Goal: Transaction & Acquisition: Purchase product/service

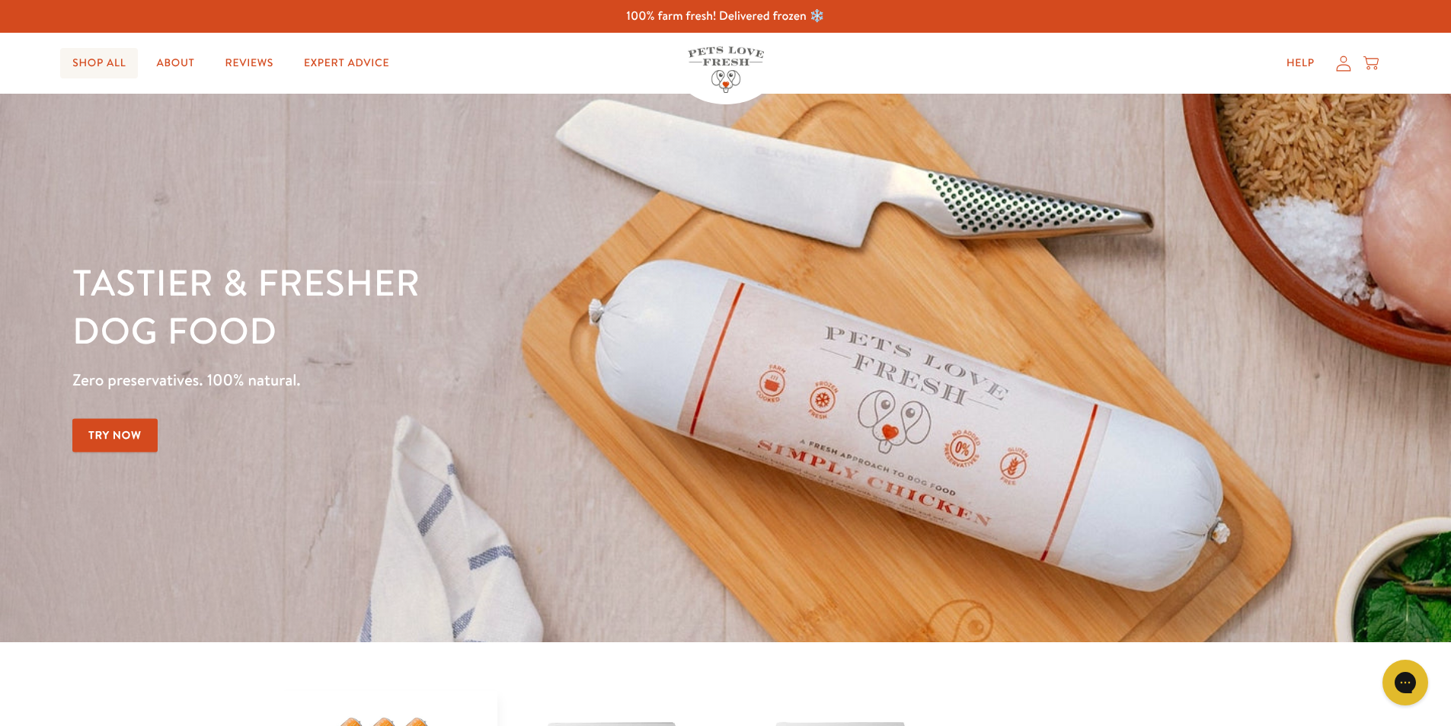
click at [90, 66] on link "Shop All" at bounding box center [99, 63] width 78 height 30
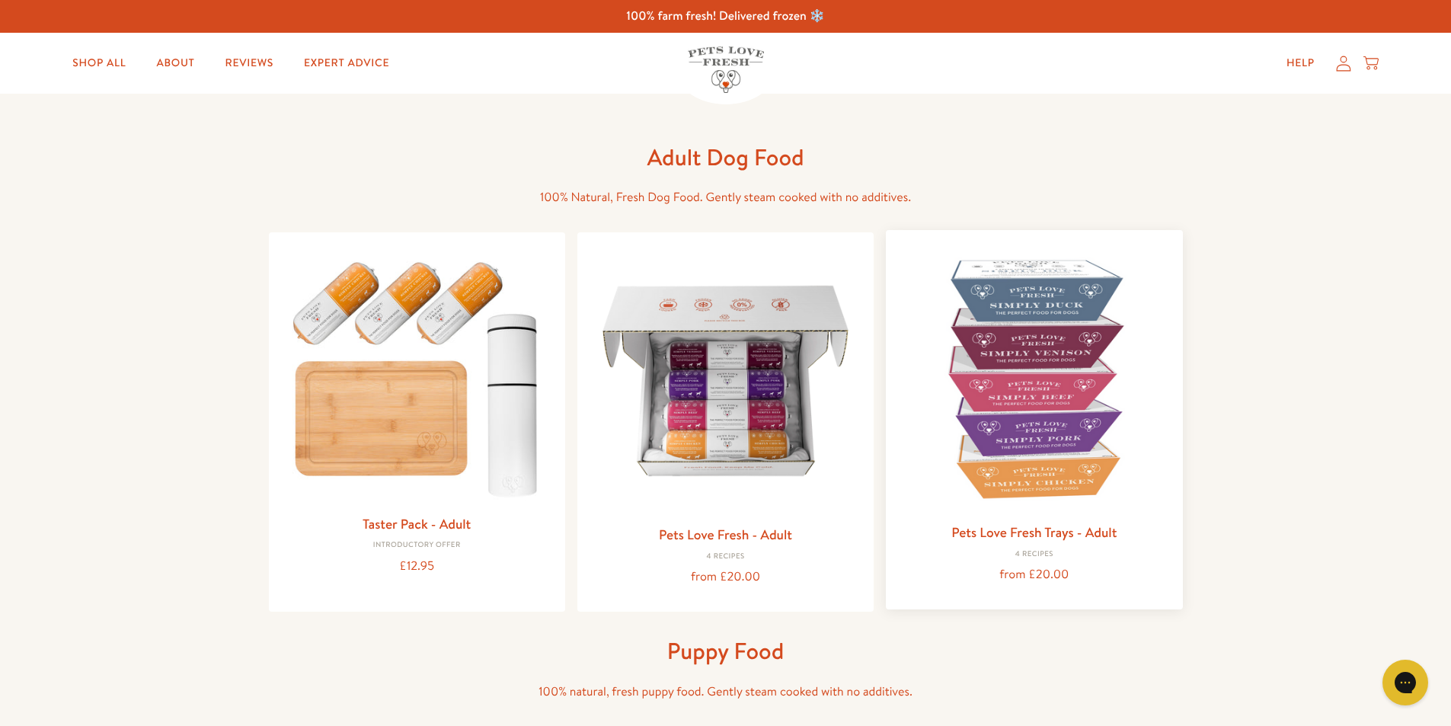
click at [1033, 317] on img at bounding box center [1034, 378] width 272 height 272
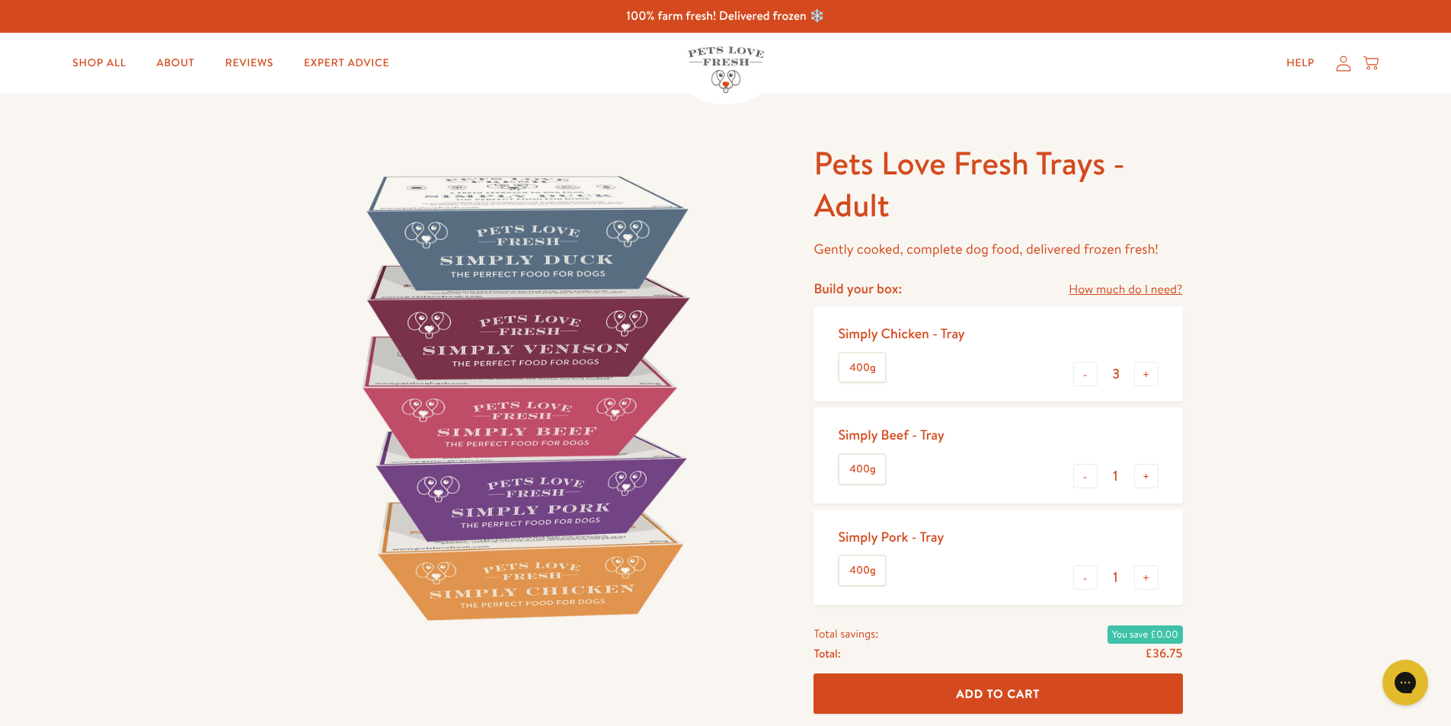
click at [1119, 290] on link "How much do I need?" at bounding box center [1124, 289] width 113 height 21
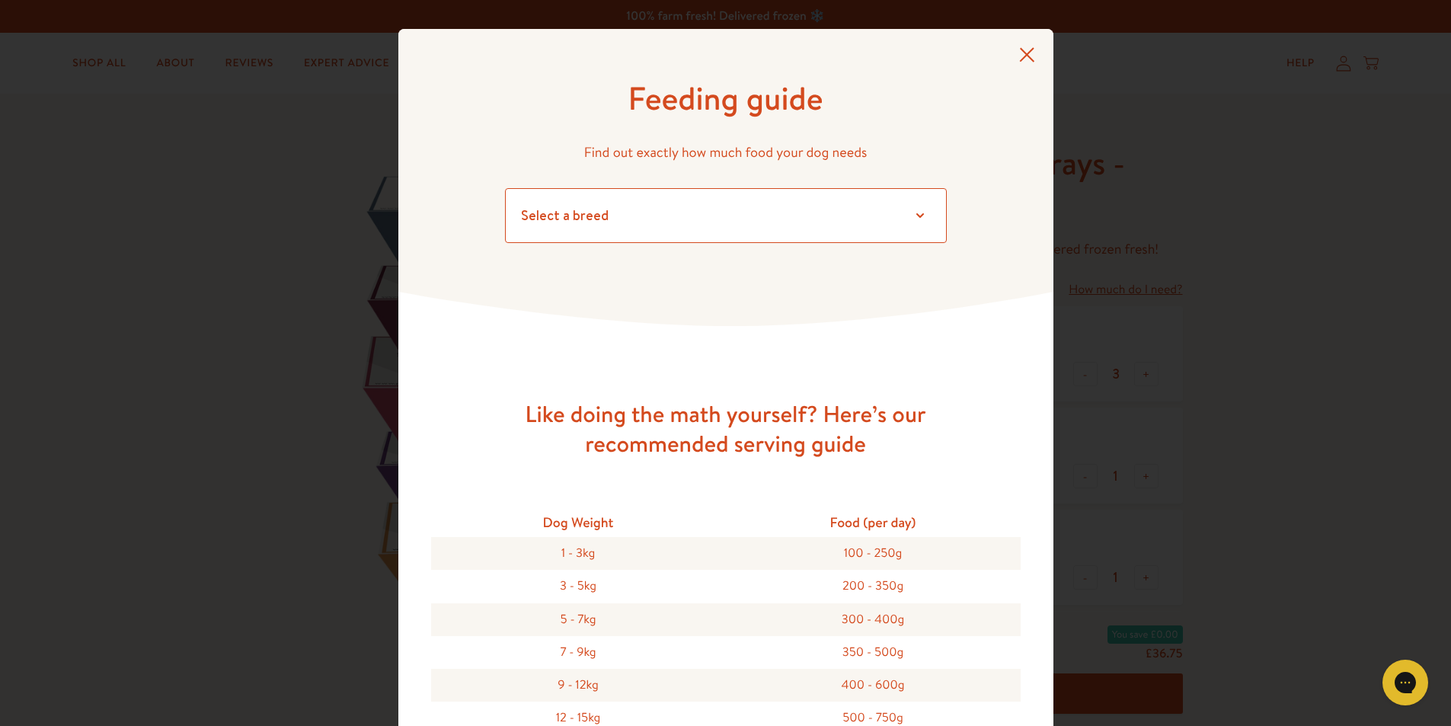
click at [912, 212] on select "Select a breed Affenpinscher Afghan hound Airedale terrier Akita Alaskan Malamu…" at bounding box center [726, 215] width 442 height 55
select select "7"
click at [505, 188] on select "Select a breed Affenpinscher Afghan hound Airedale terrier Akita Alaskan Malamu…" at bounding box center [726, 215] width 442 height 55
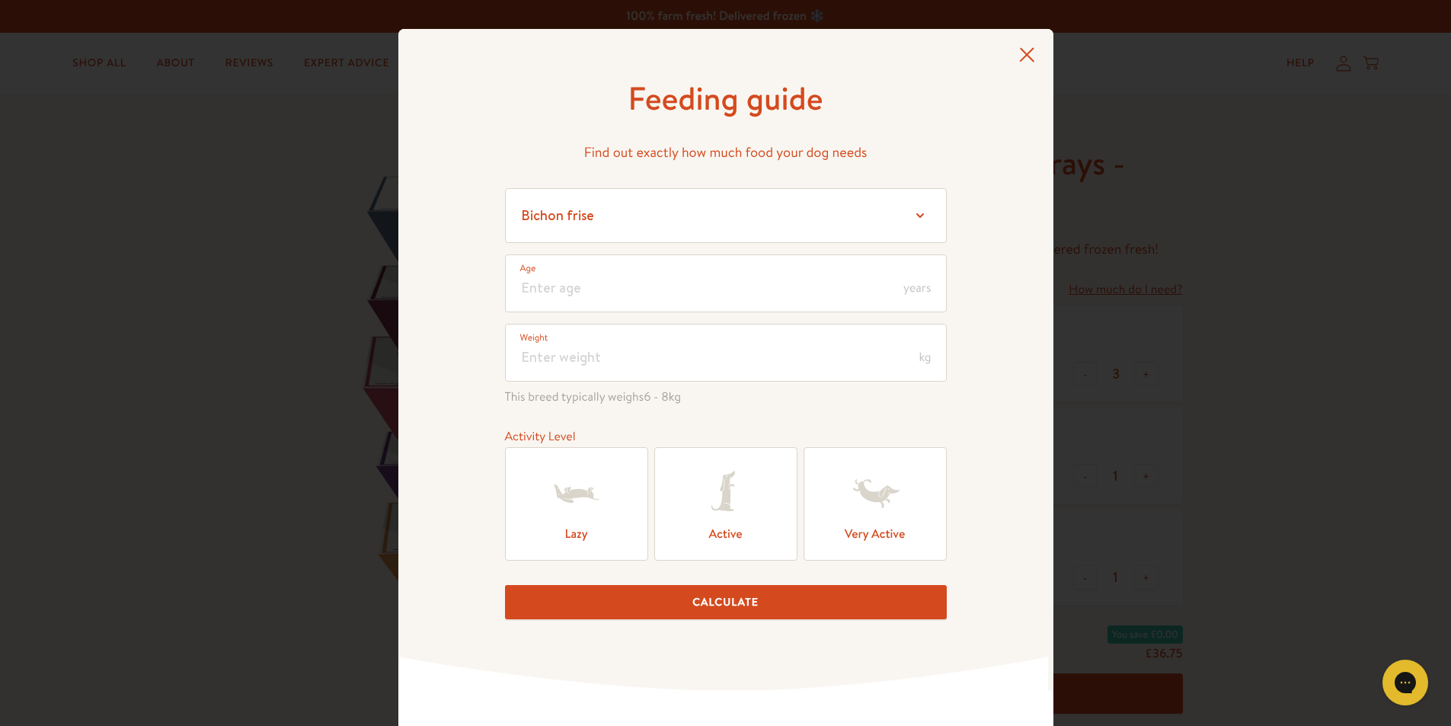
click at [562, 503] on icon at bounding box center [576, 493] width 61 height 61
click at [0, 0] on input "Lazy" at bounding box center [0, 0] width 0 height 0
click at [805, 603] on button "Calculate" at bounding box center [726, 602] width 442 height 34
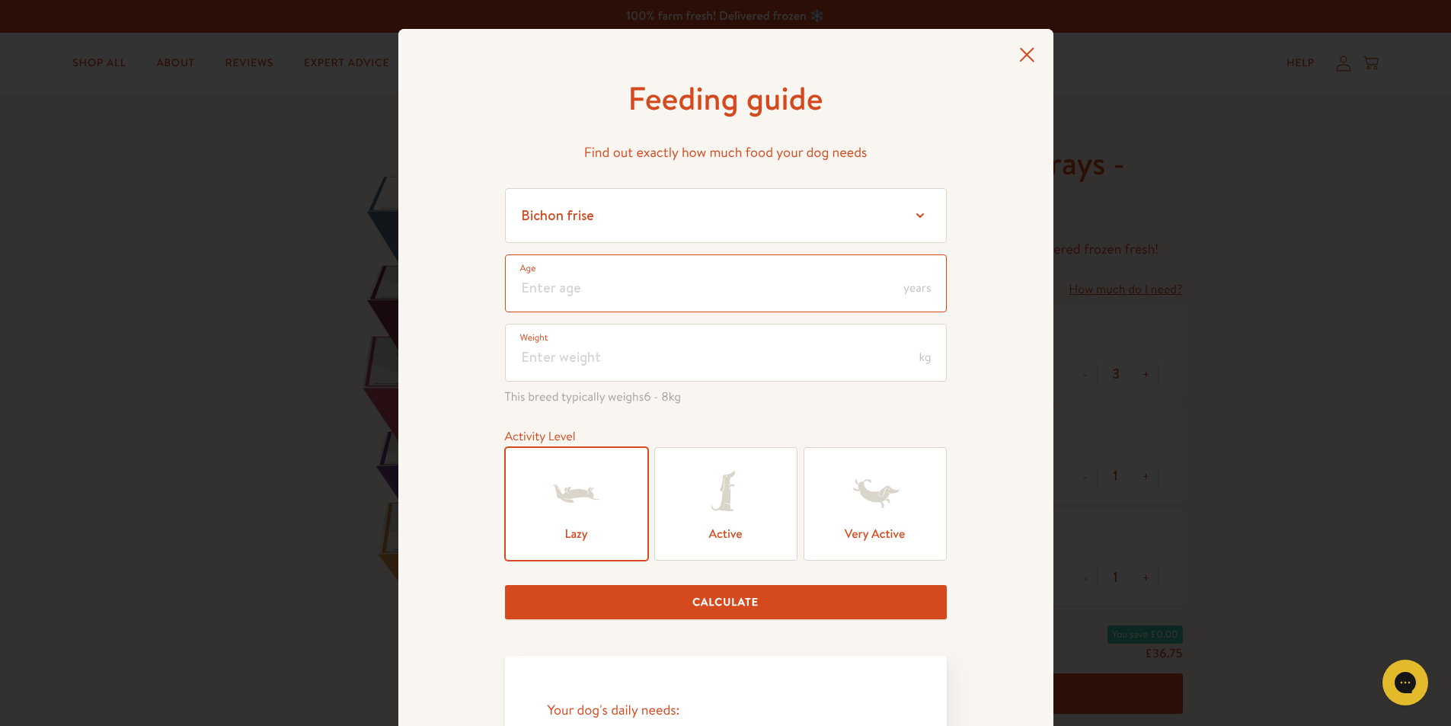
click at [577, 286] on input "number" at bounding box center [726, 283] width 442 height 58
type input "11"
click at [528, 340] on label "Weight" at bounding box center [534, 337] width 28 height 15
click at [541, 354] on input "number" at bounding box center [726, 353] width 442 height 58
type input "9"
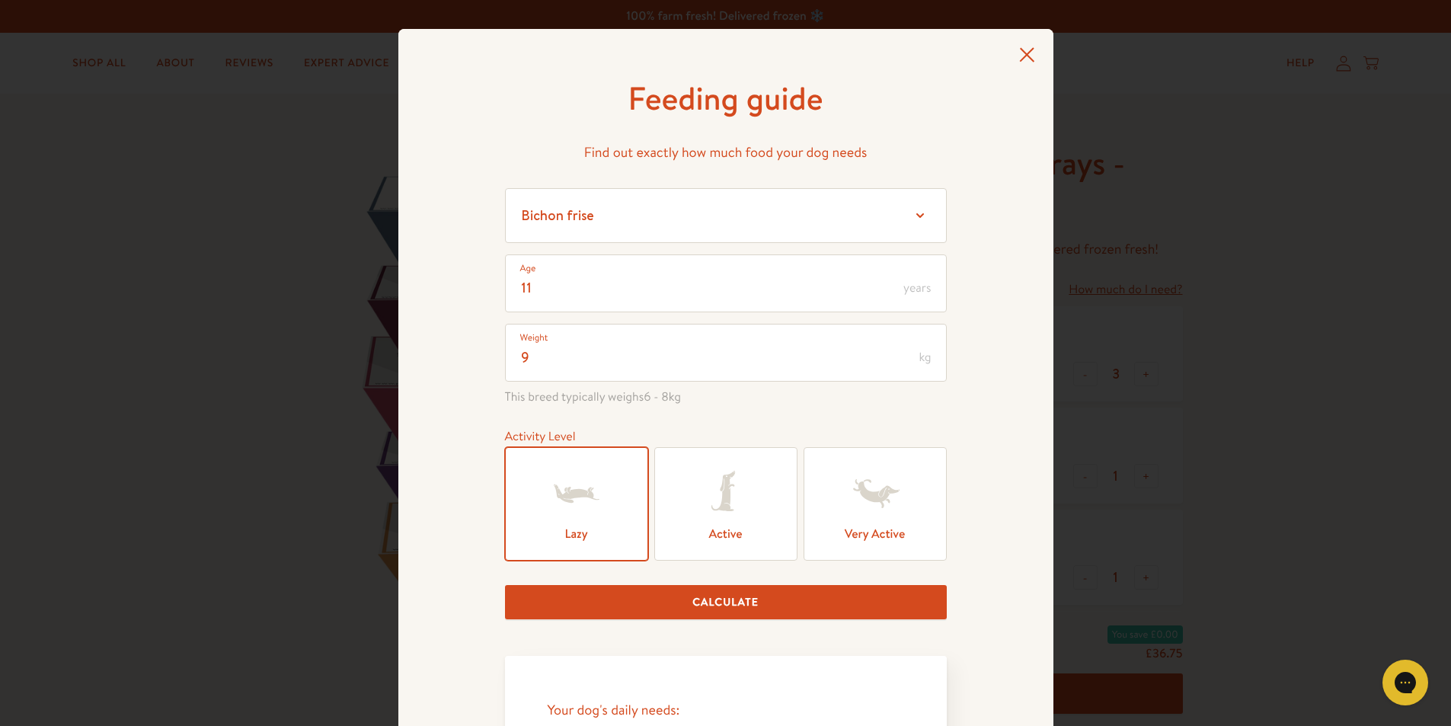
click at [788, 474] on label "Active" at bounding box center [725, 503] width 143 height 113
click at [0, 0] on input "Active" at bounding box center [0, 0] width 0 height 0
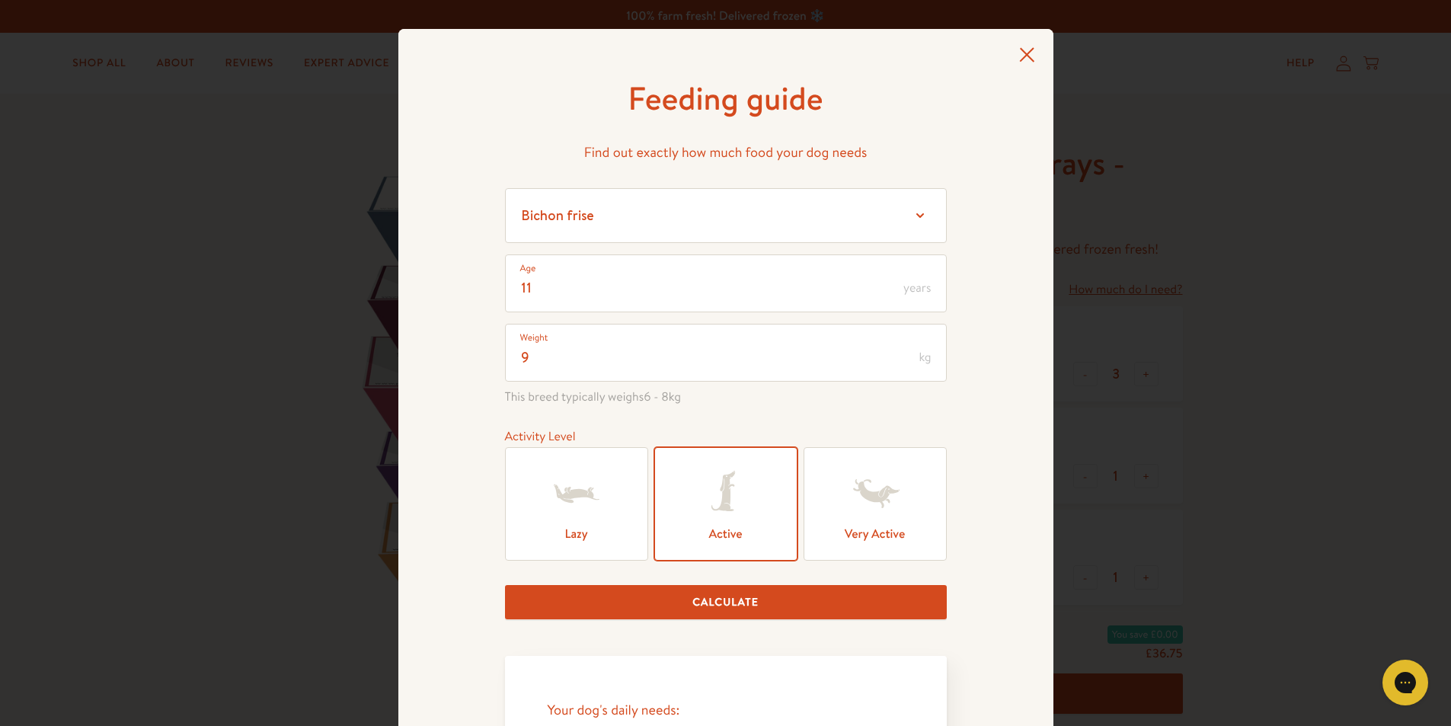
click at [586, 522] on icon at bounding box center [576, 493] width 61 height 61
click at [0, 0] on input "Lazy" at bounding box center [0, 0] width 0 height 0
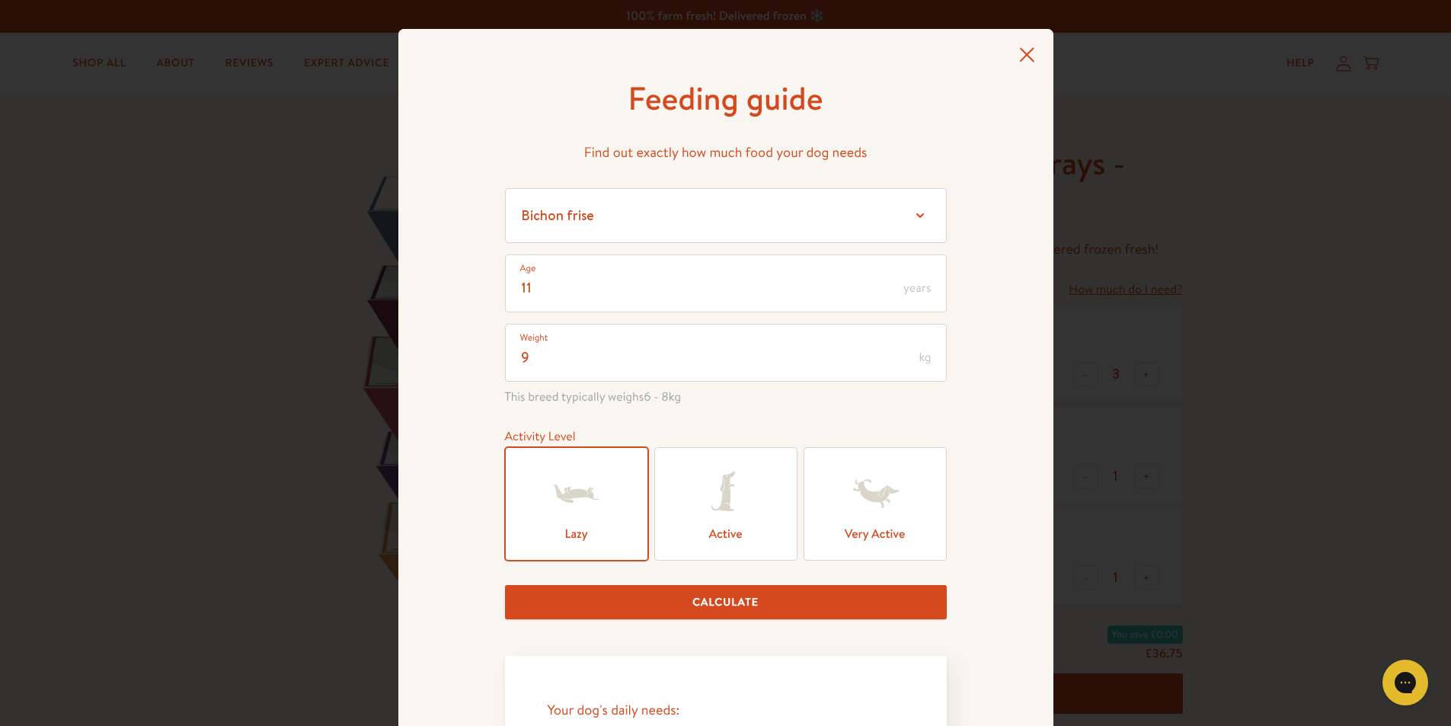
click at [677, 608] on button "Calculate" at bounding box center [726, 602] width 442 height 34
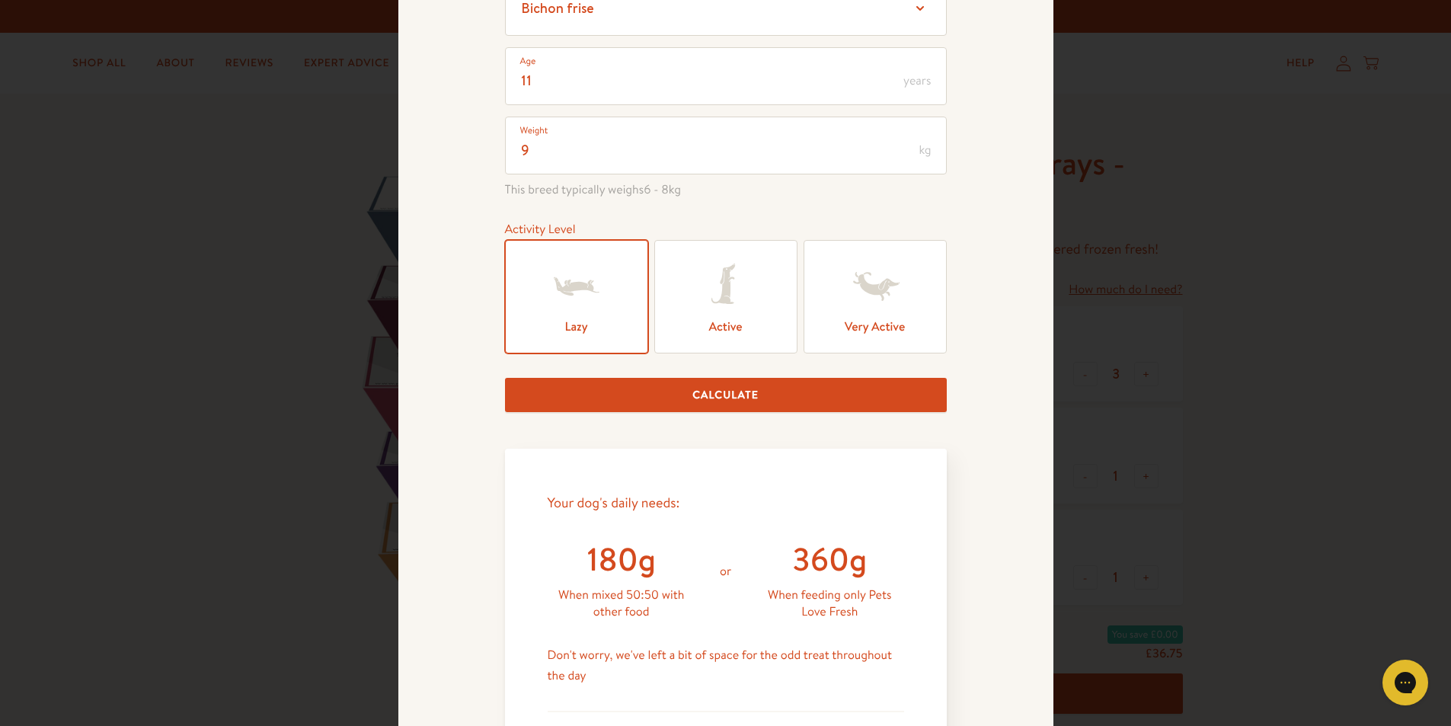
scroll to position [203, 0]
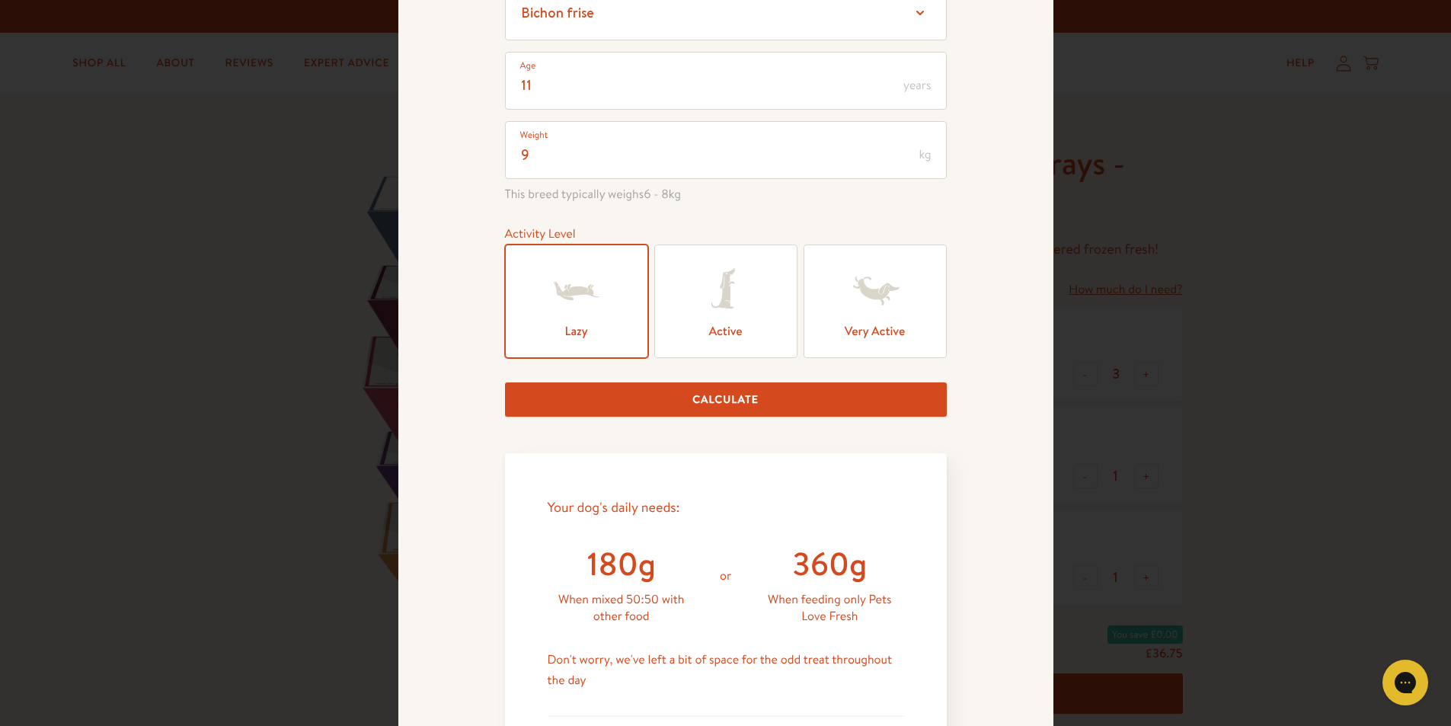
click at [884, 284] on icon at bounding box center [874, 290] width 61 height 61
click at [0, 0] on input "Very Active" at bounding box center [0, 0] width 0 height 0
click at [776, 390] on button "Calculate" at bounding box center [726, 399] width 442 height 34
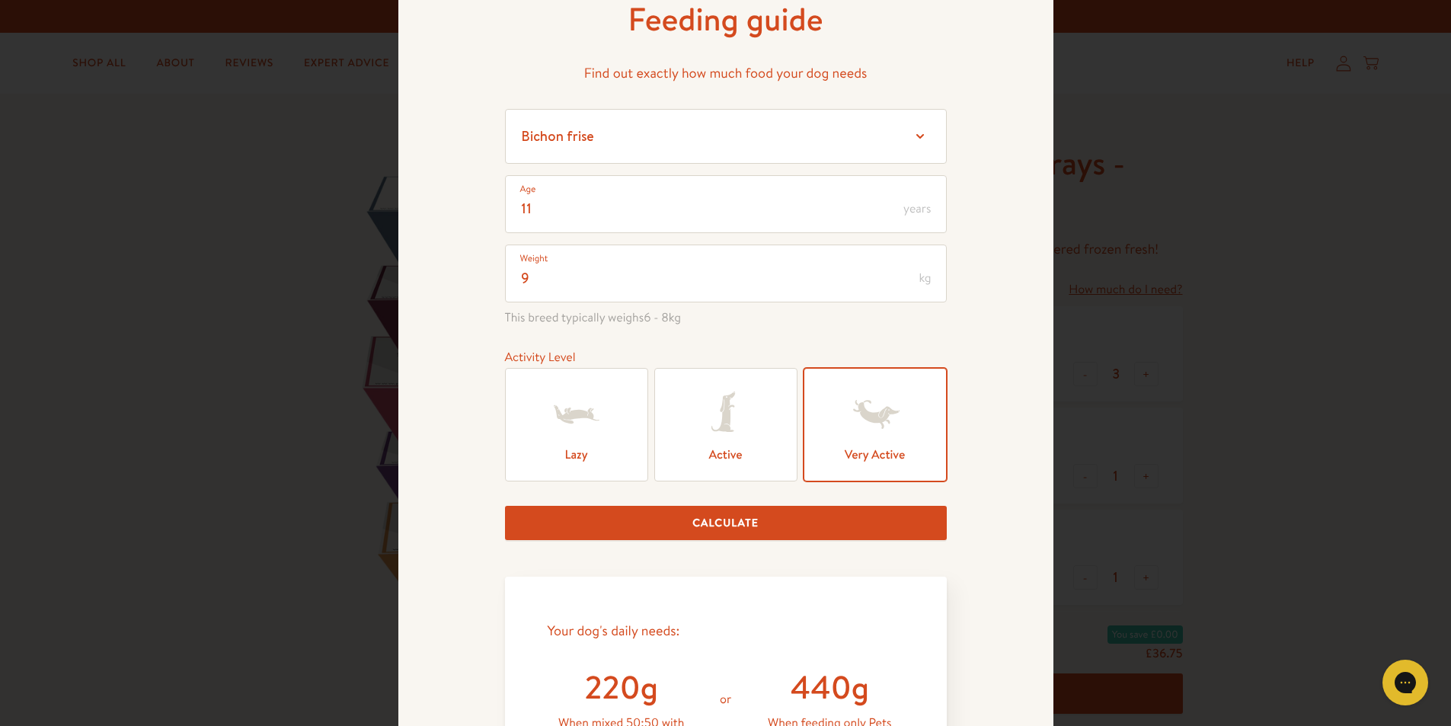
scroll to position [50, 0]
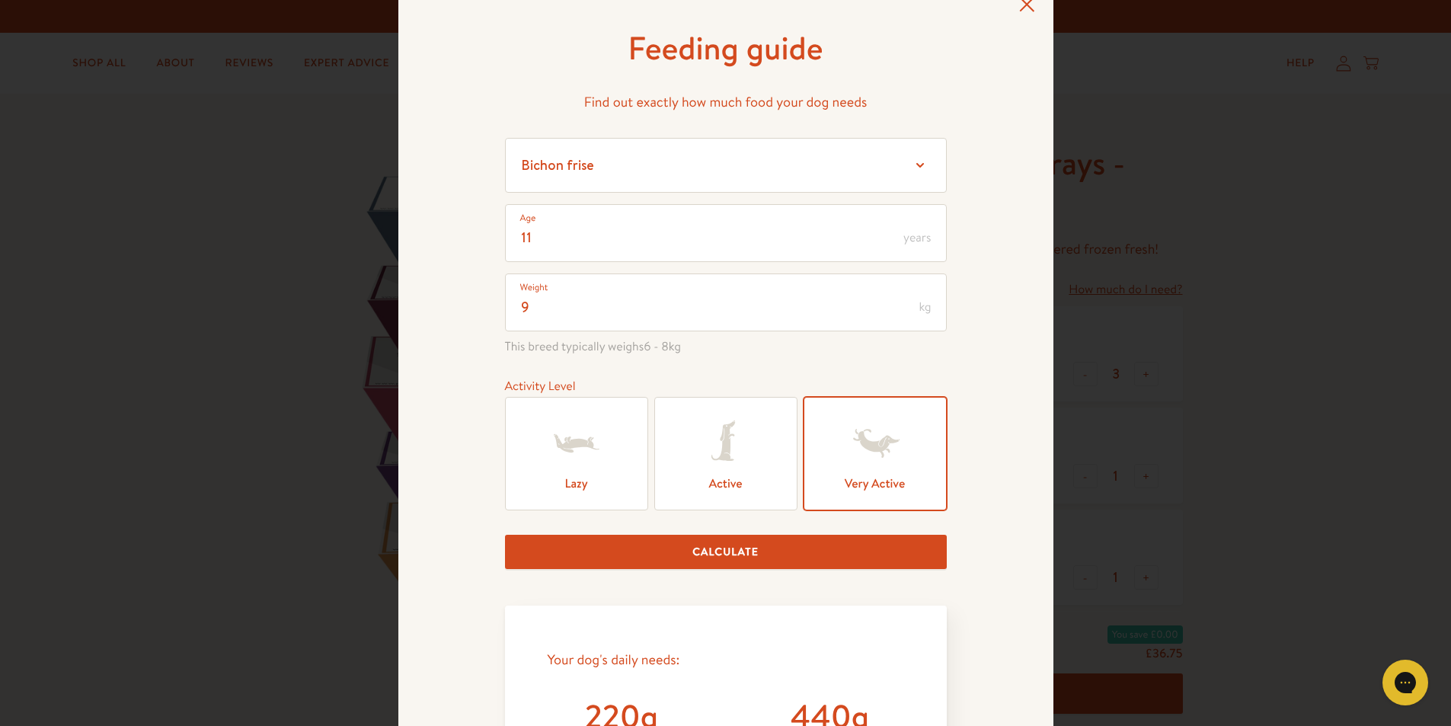
click at [715, 458] on icon at bounding box center [722, 441] width 24 height 40
click at [0, 0] on input "Active" at bounding box center [0, 0] width 0 height 0
drag, startPoint x: 890, startPoint y: 554, endPoint x: 911, endPoint y: 554, distance: 21.3
click at [891, 554] on button "Calculate" at bounding box center [726, 552] width 442 height 34
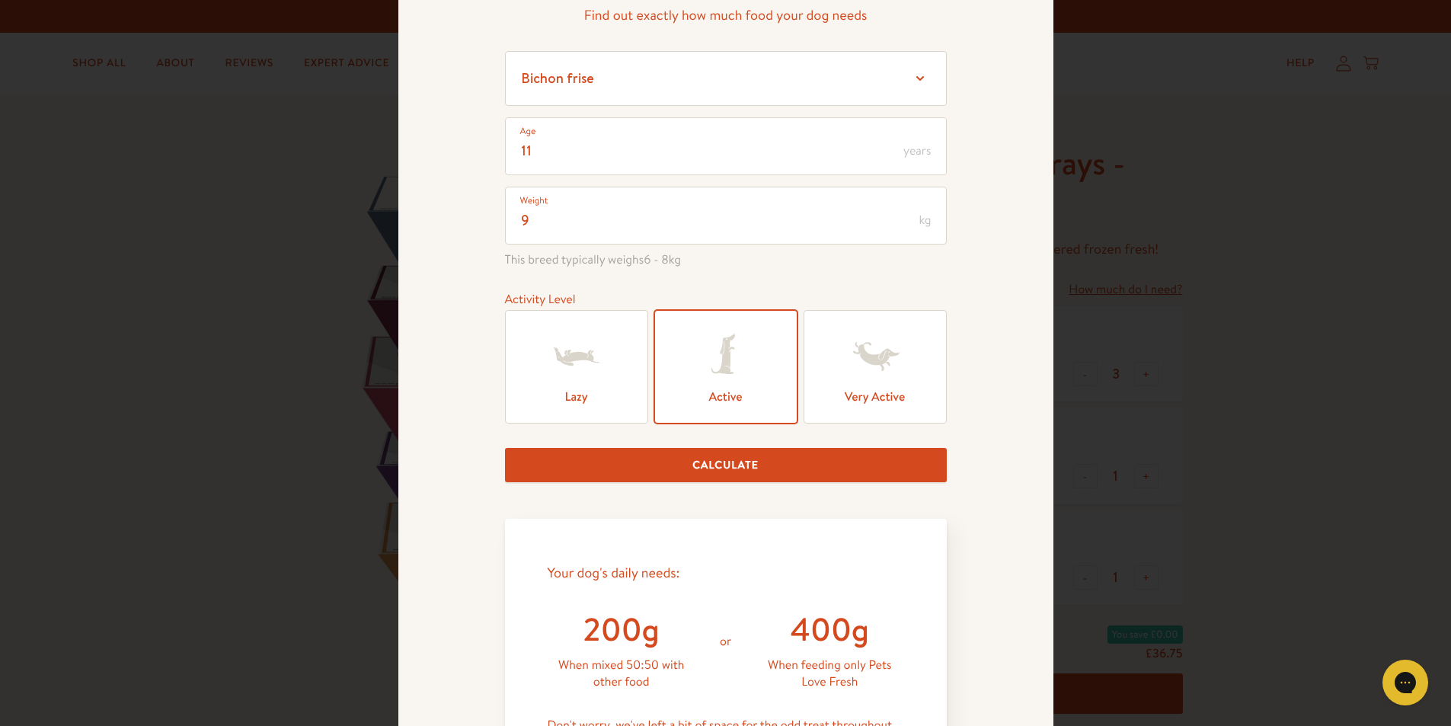
scroll to position [152, 0]
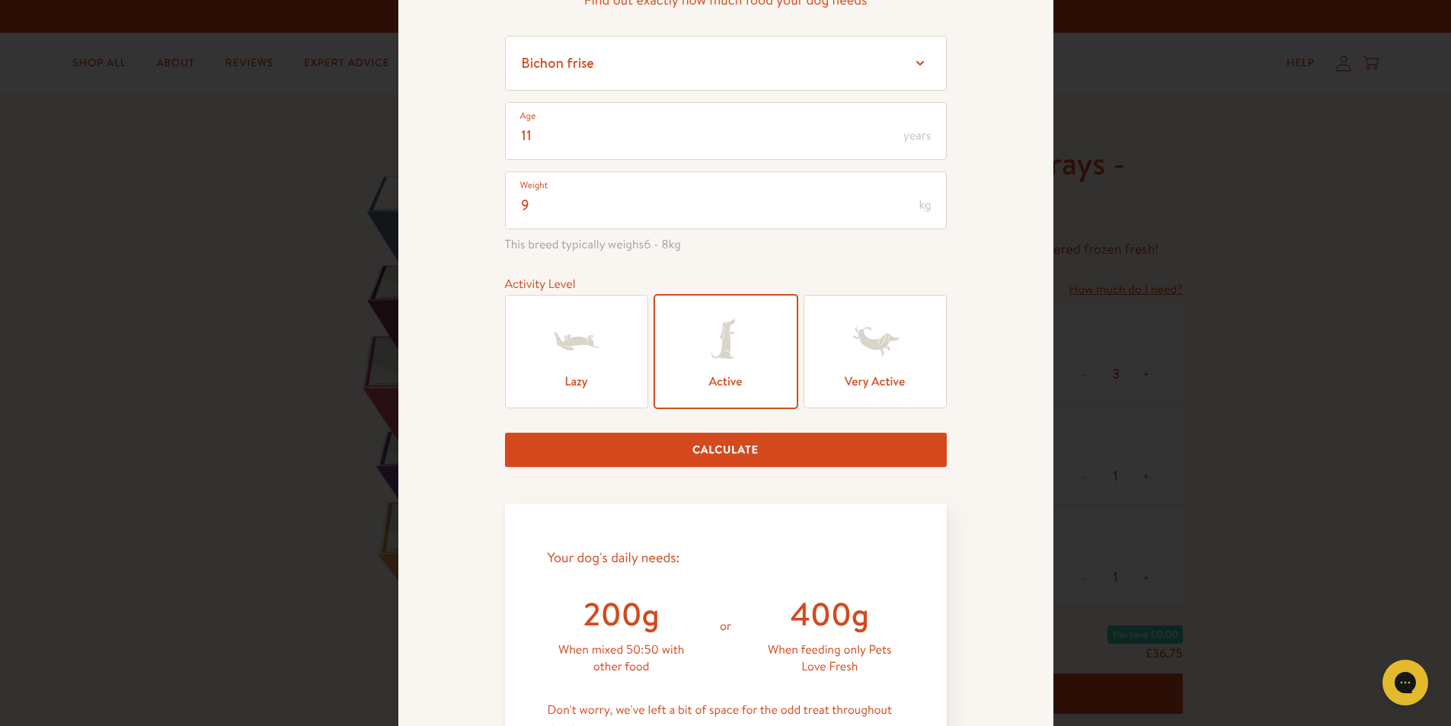
click at [579, 353] on icon at bounding box center [576, 341] width 61 height 61
click at [0, 0] on input "Lazy" at bounding box center [0, 0] width 0 height 0
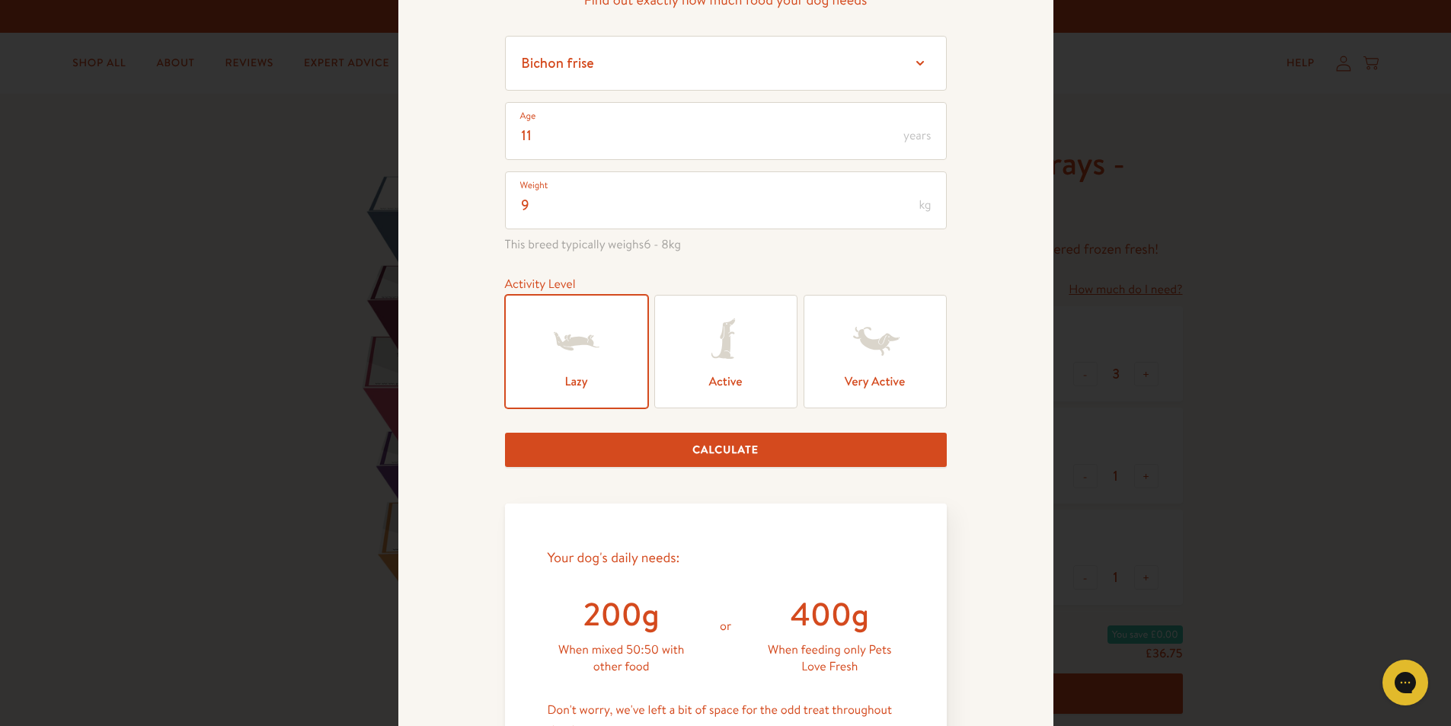
click at [737, 450] on button "Calculate" at bounding box center [726, 450] width 442 height 34
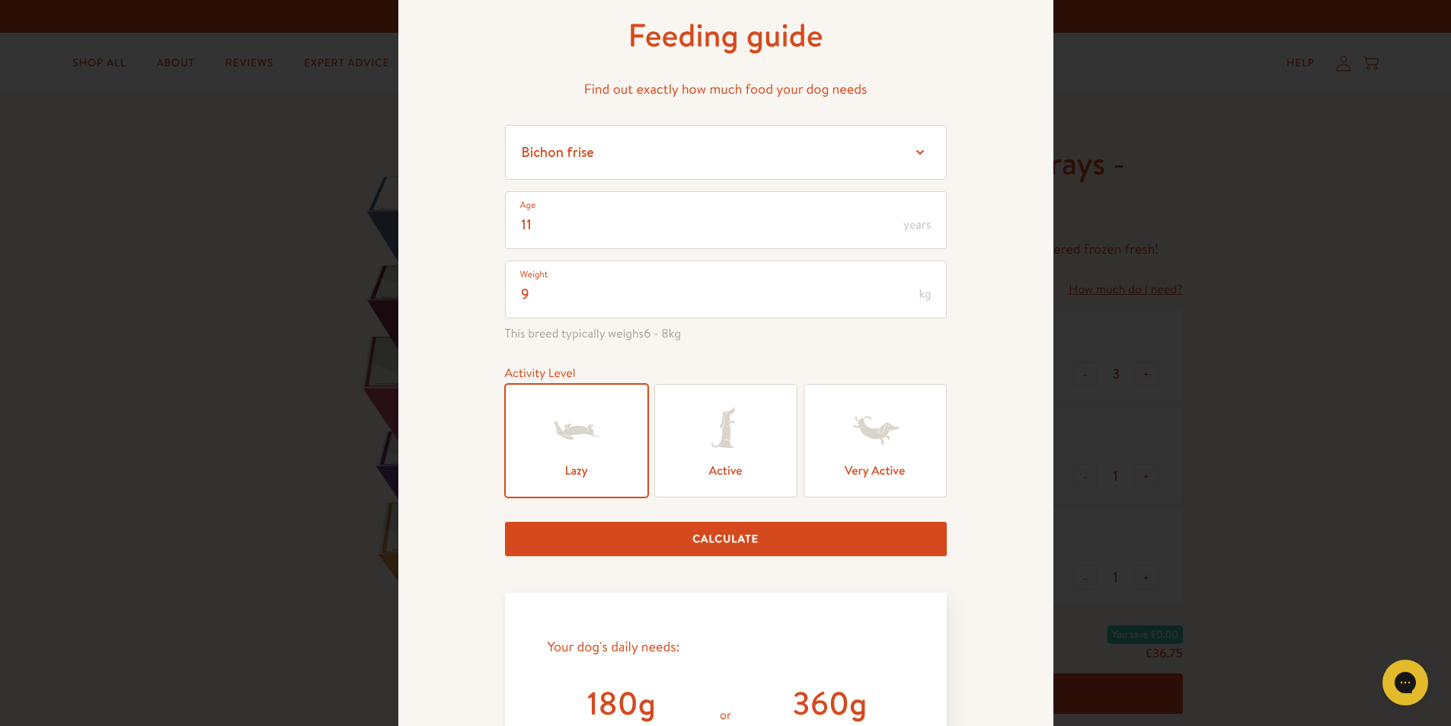
scroll to position [0, 0]
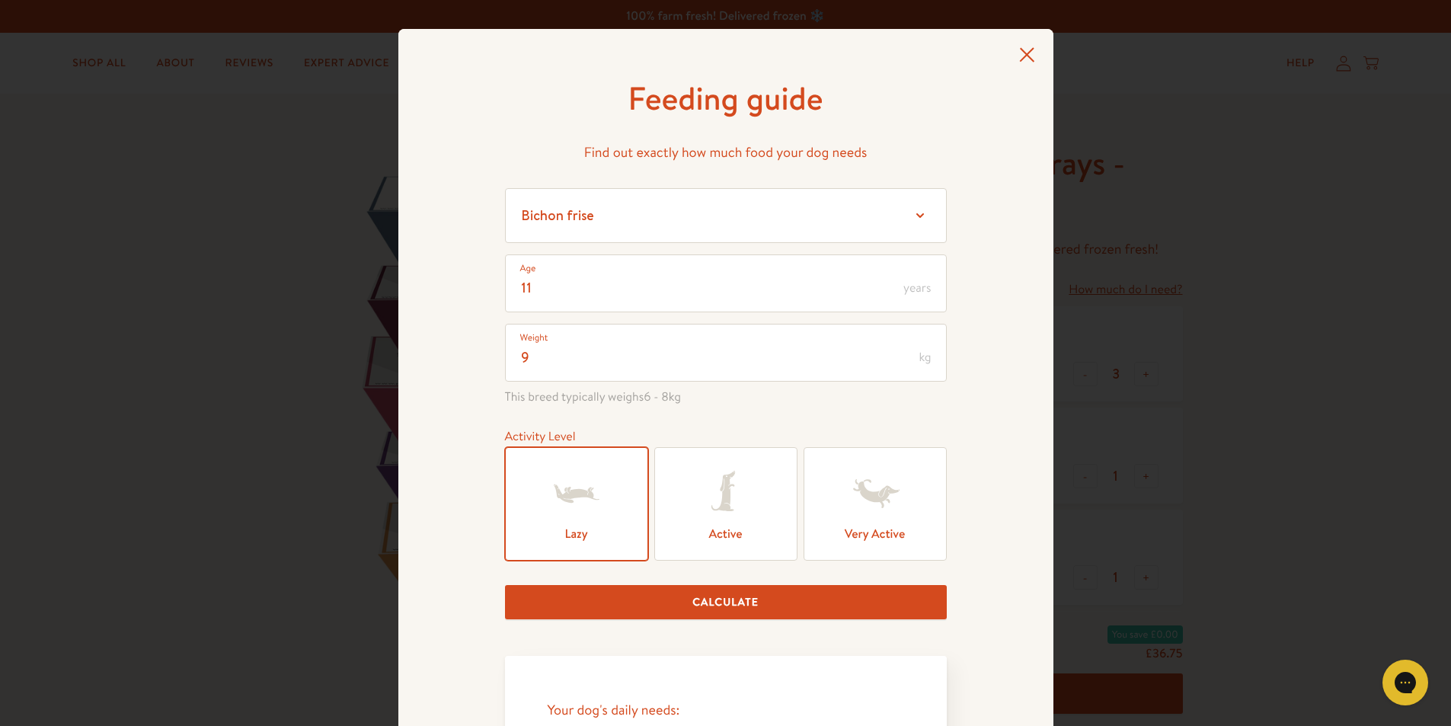
click at [1019, 50] on icon at bounding box center [1027, 54] width 16 height 15
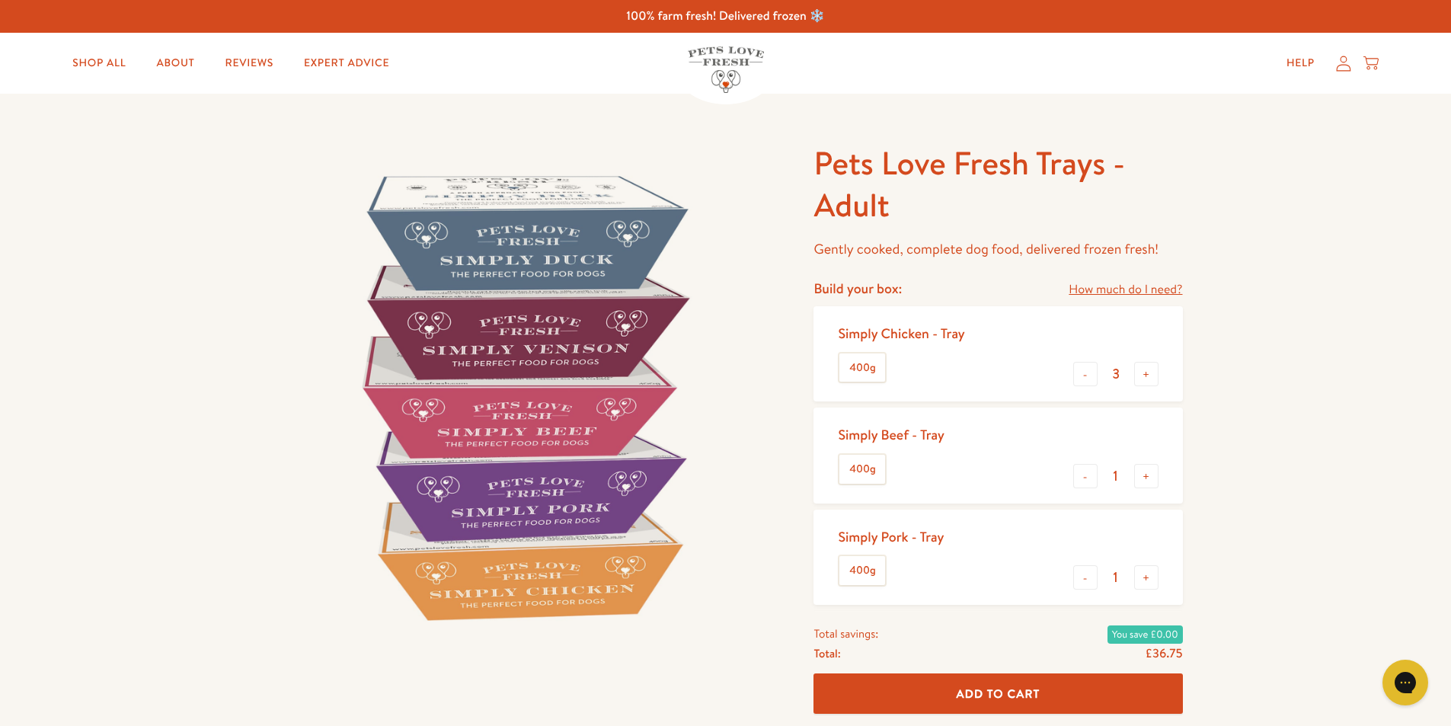
click at [1344, 70] on icon at bounding box center [1343, 64] width 15 height 16
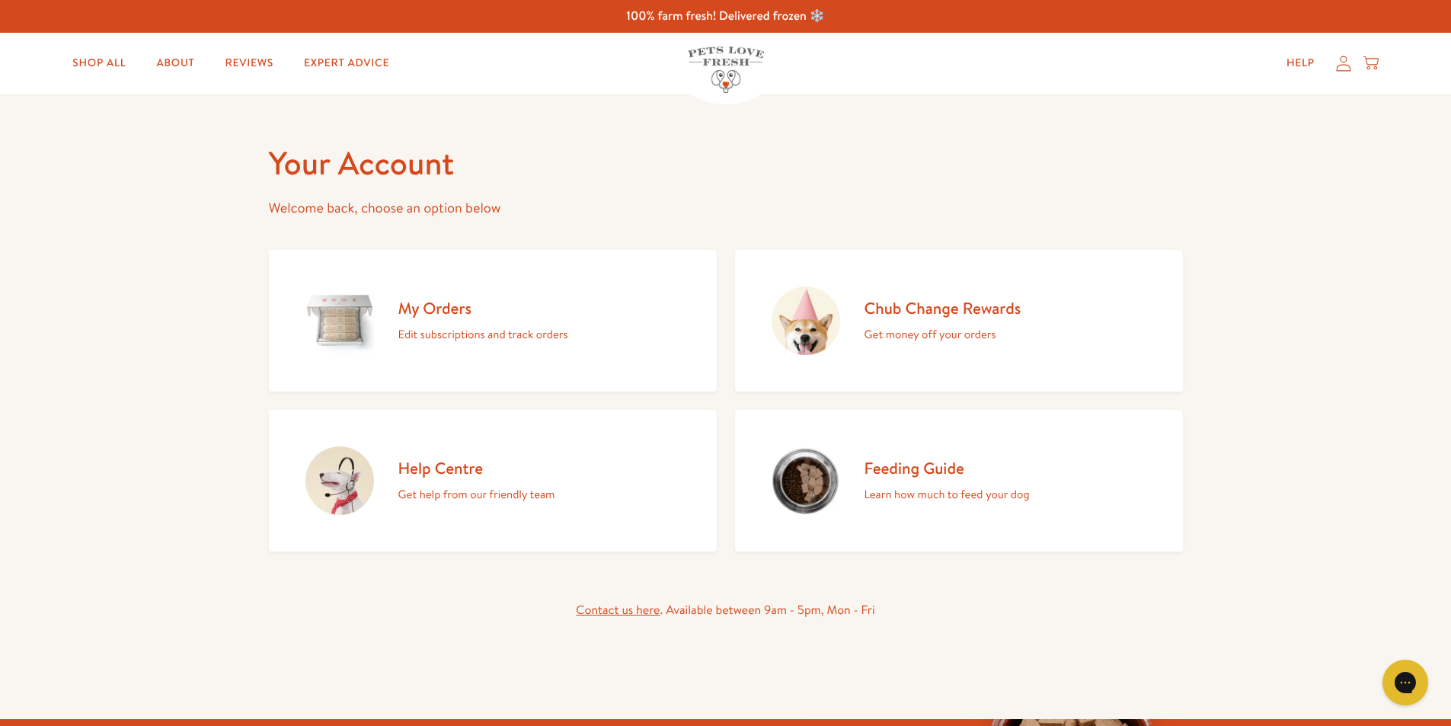
click at [913, 302] on h2 "Chub Change Rewards" at bounding box center [942, 308] width 157 height 21
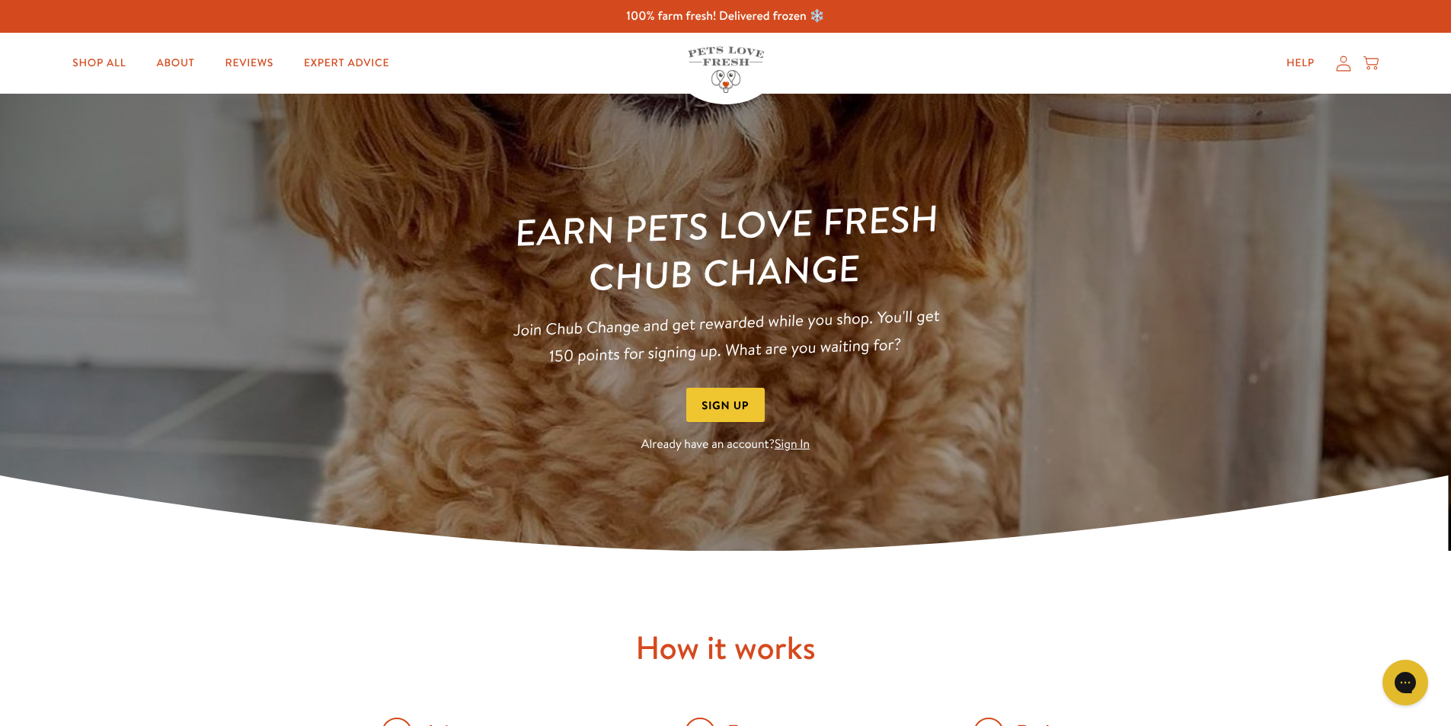
click at [791, 442] on link "Sign In" at bounding box center [791, 444] width 35 height 17
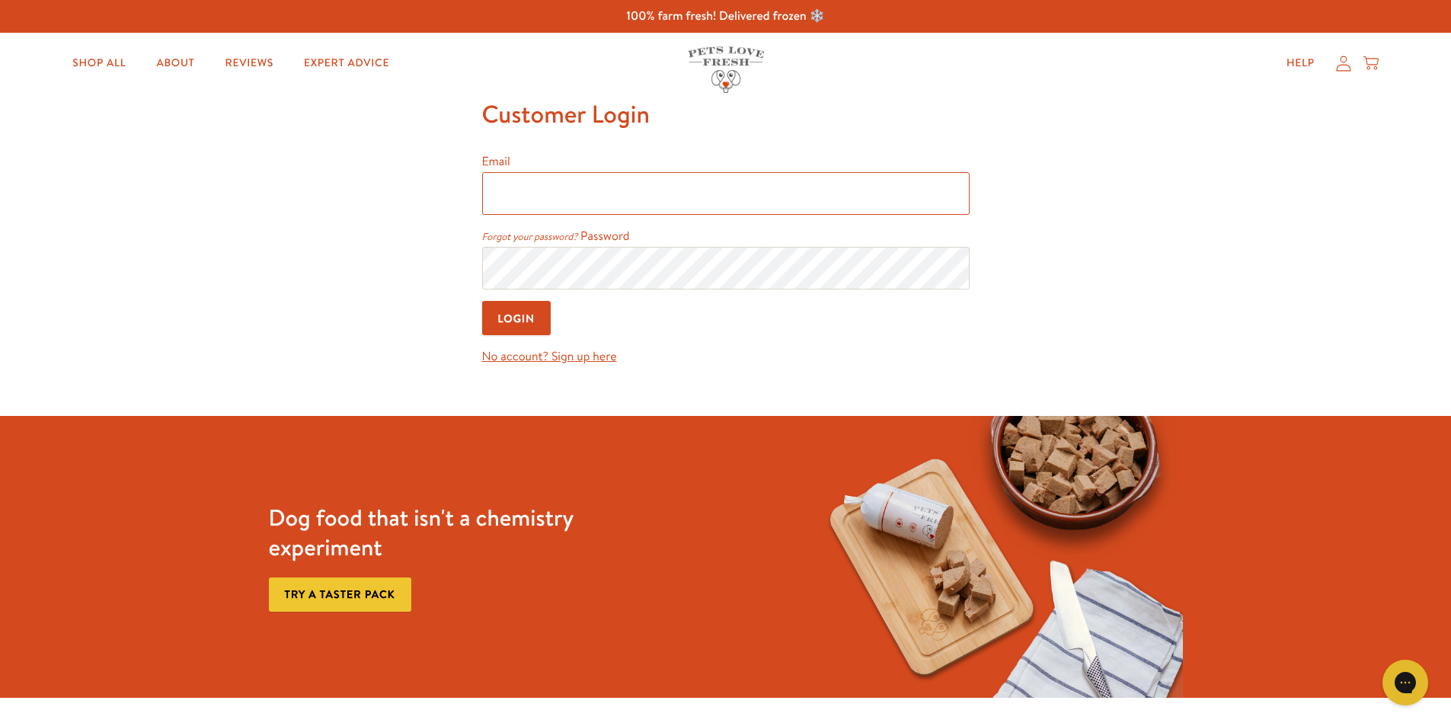
click at [533, 211] on input "Email" at bounding box center [725, 193] width 487 height 43
type input "[EMAIL_ADDRESS][DOMAIN_NAME]"
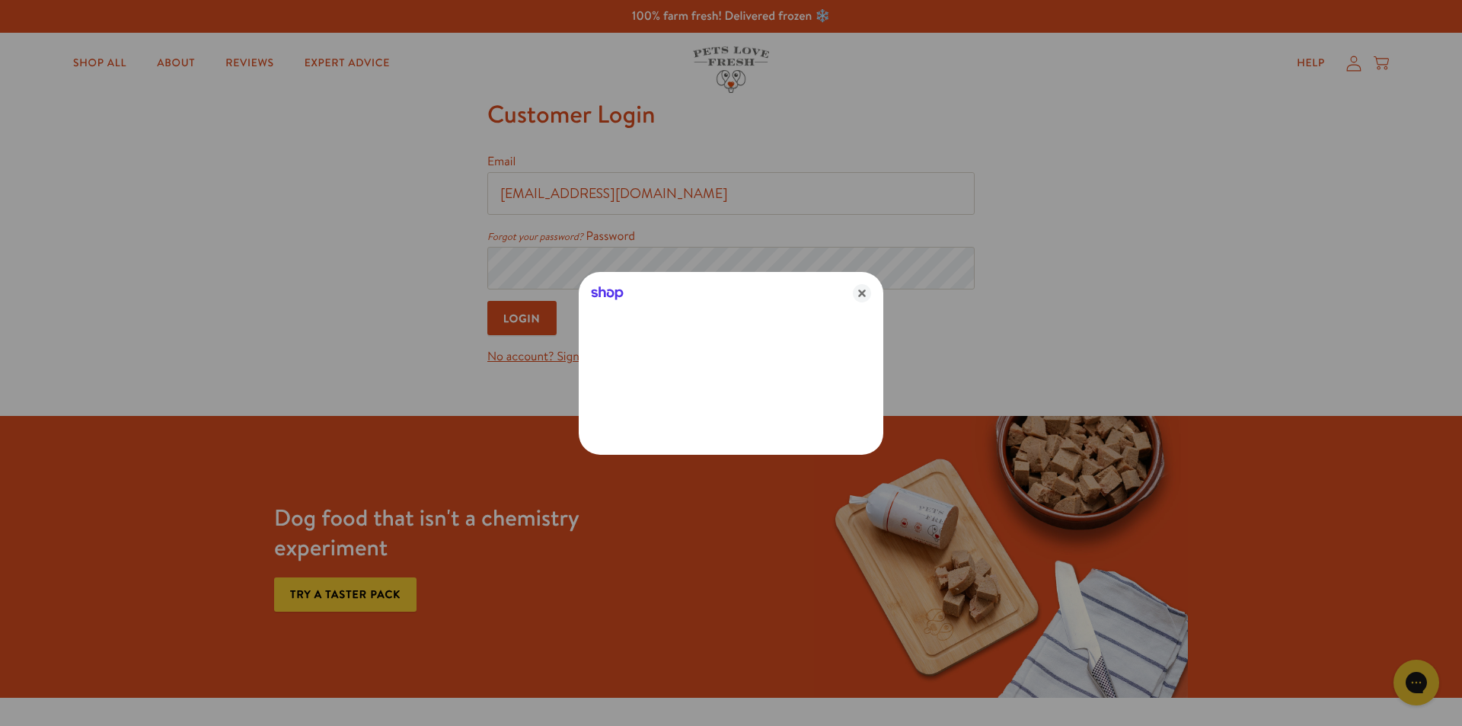
click at [546, 270] on div at bounding box center [731, 363] width 1462 height 726
click at [862, 294] on icon "Close" at bounding box center [862, 293] width 18 height 18
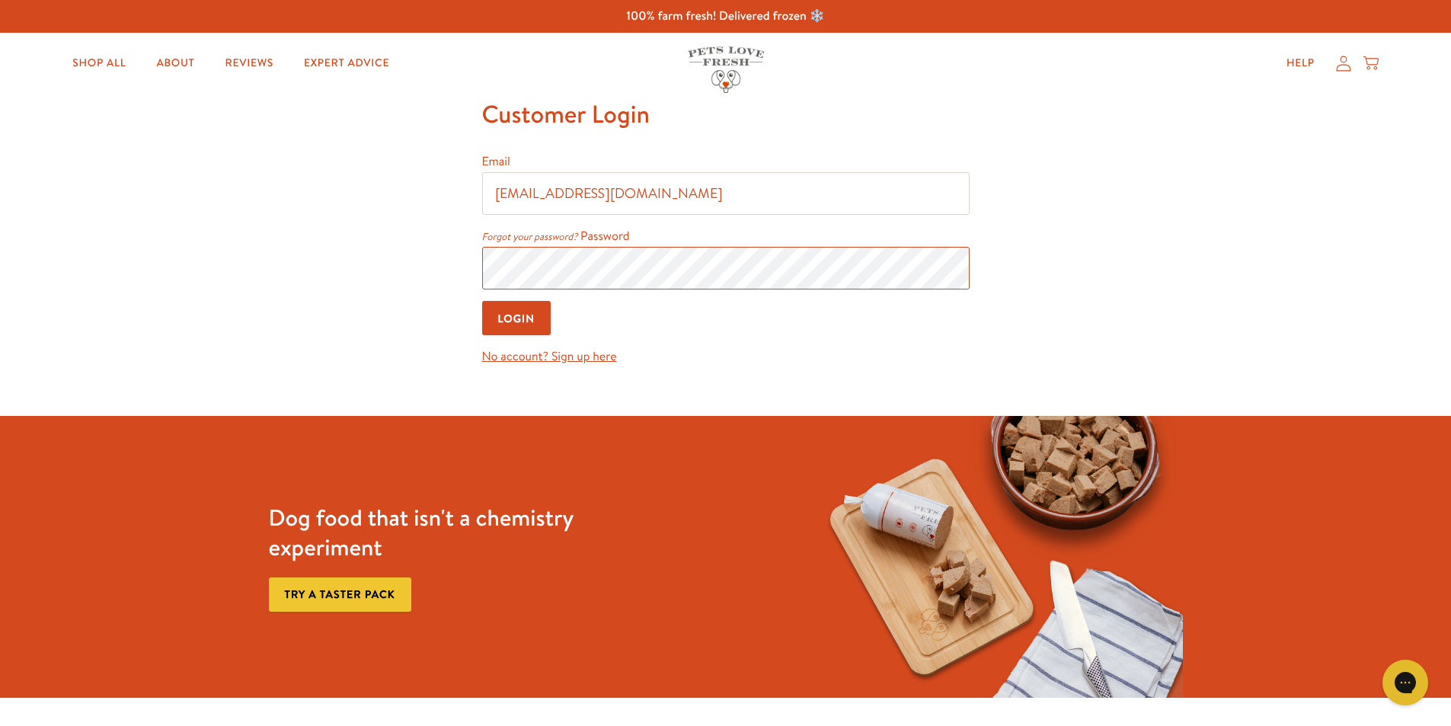
click at [482, 301] on input "Login" at bounding box center [516, 318] width 69 height 34
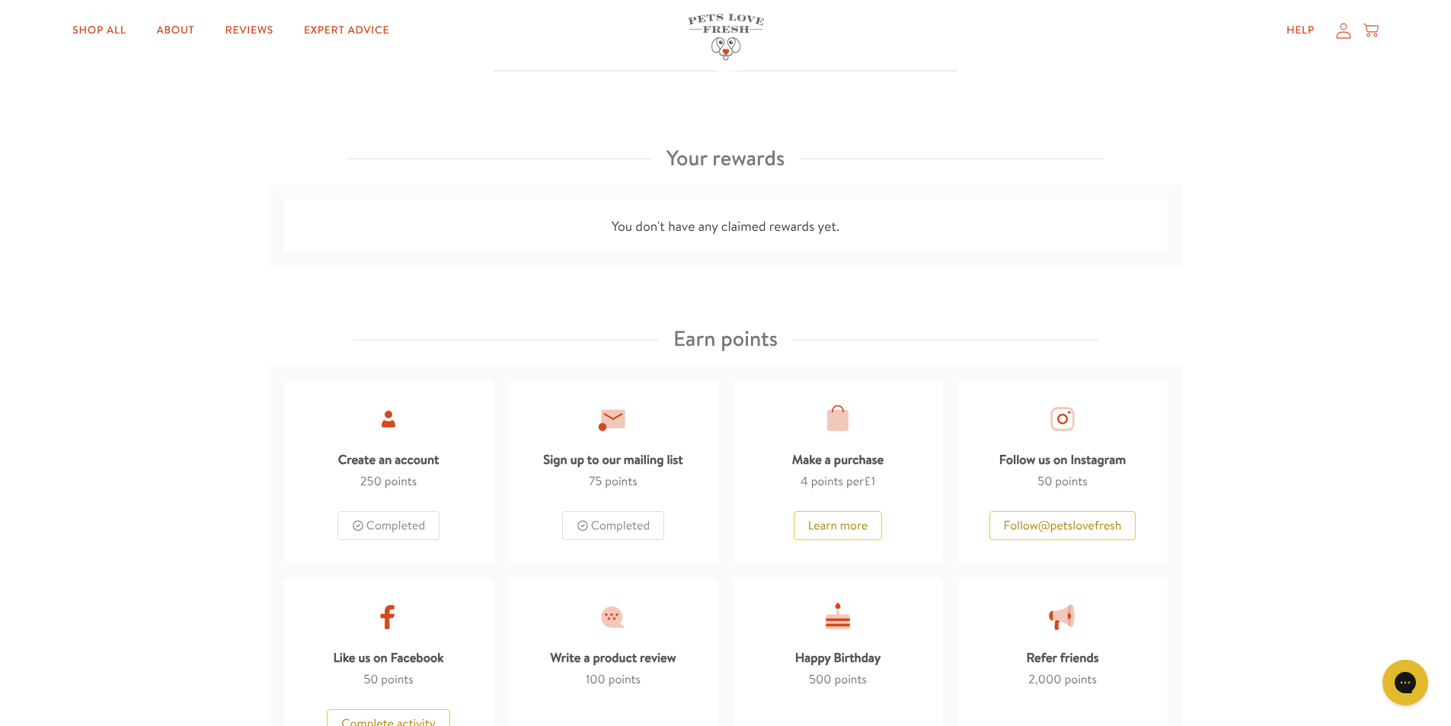
scroll to position [761, 0]
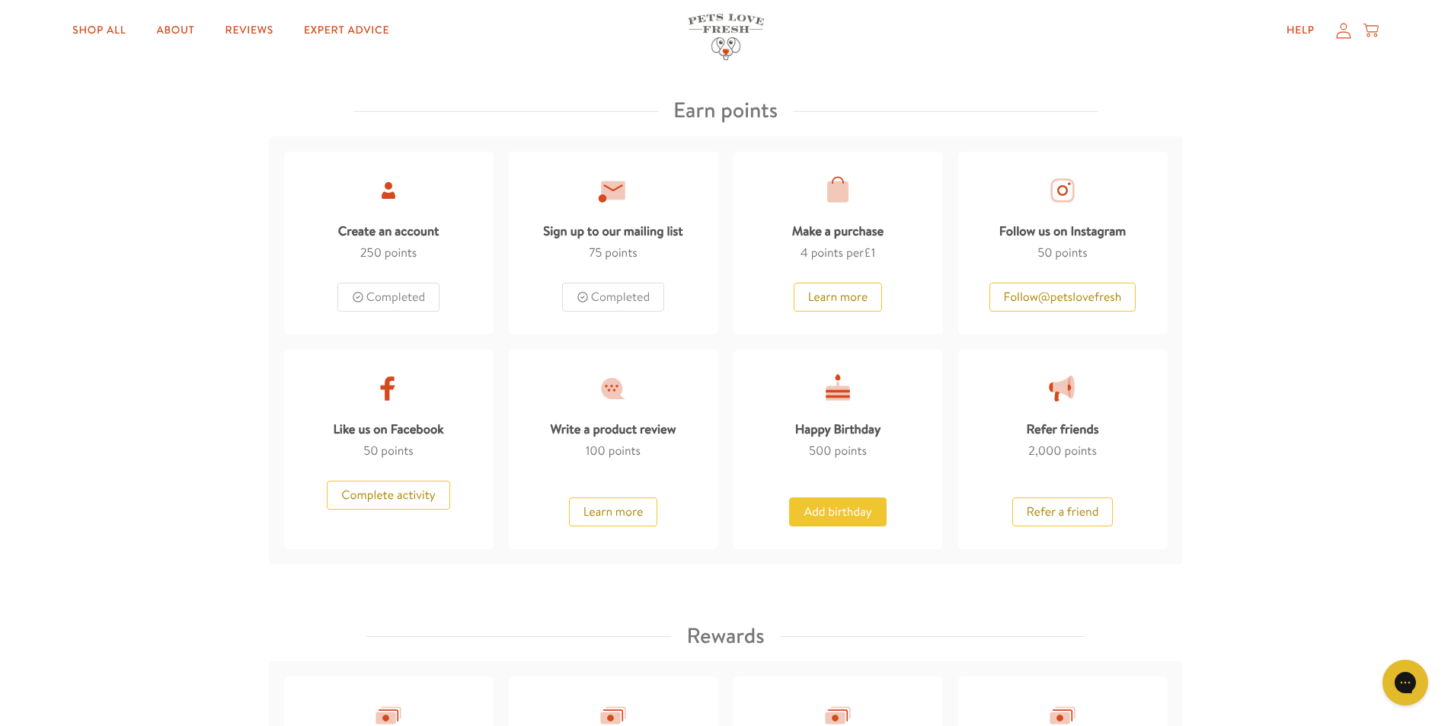
click at [832, 507] on button "Add birthday" at bounding box center [837, 511] width 97 height 29
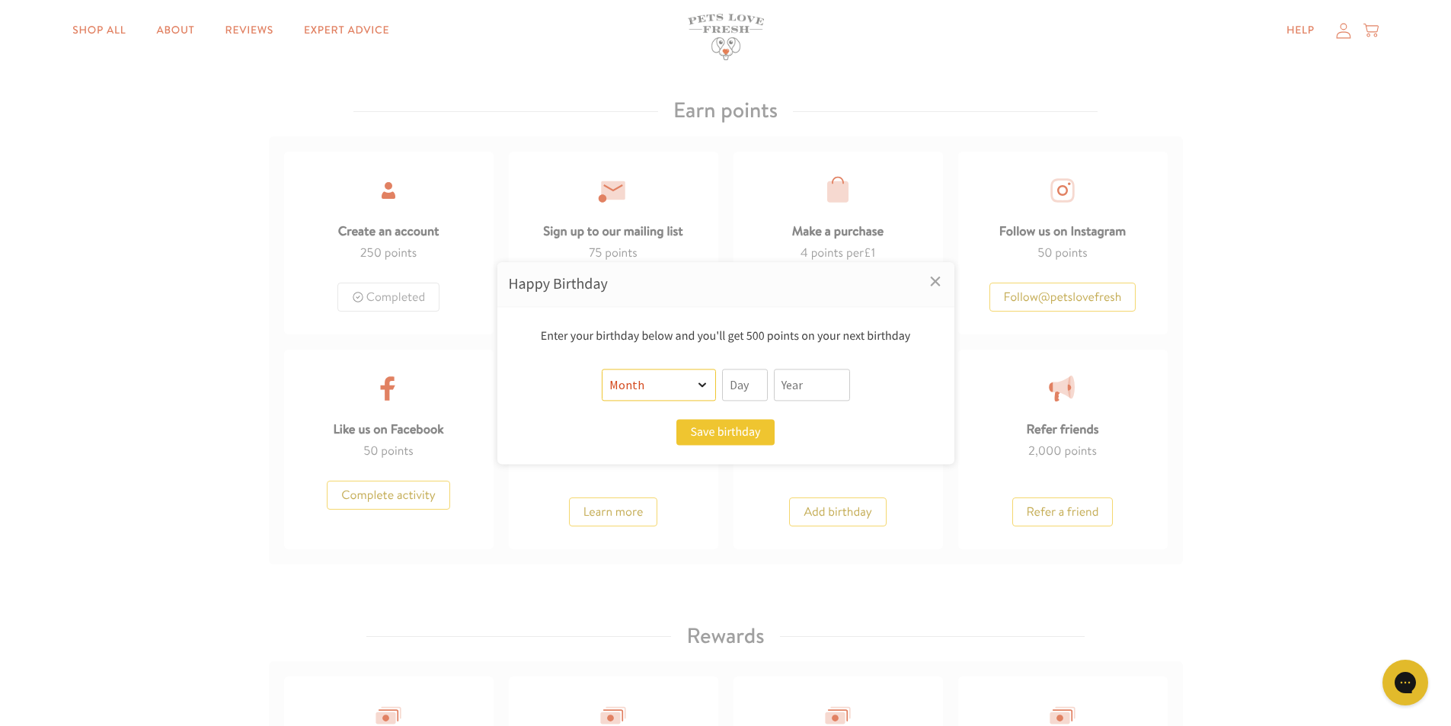
click at [701, 383] on select "Month January February March April May June July August September October Novem…" at bounding box center [659, 385] width 114 height 32
select select "11"
click at [602, 369] on select "Month January February March April May June July August September October Novem…" at bounding box center [659, 385] width 114 height 32
click at [746, 380] on input "text" at bounding box center [745, 385] width 46 height 32
type input "13"
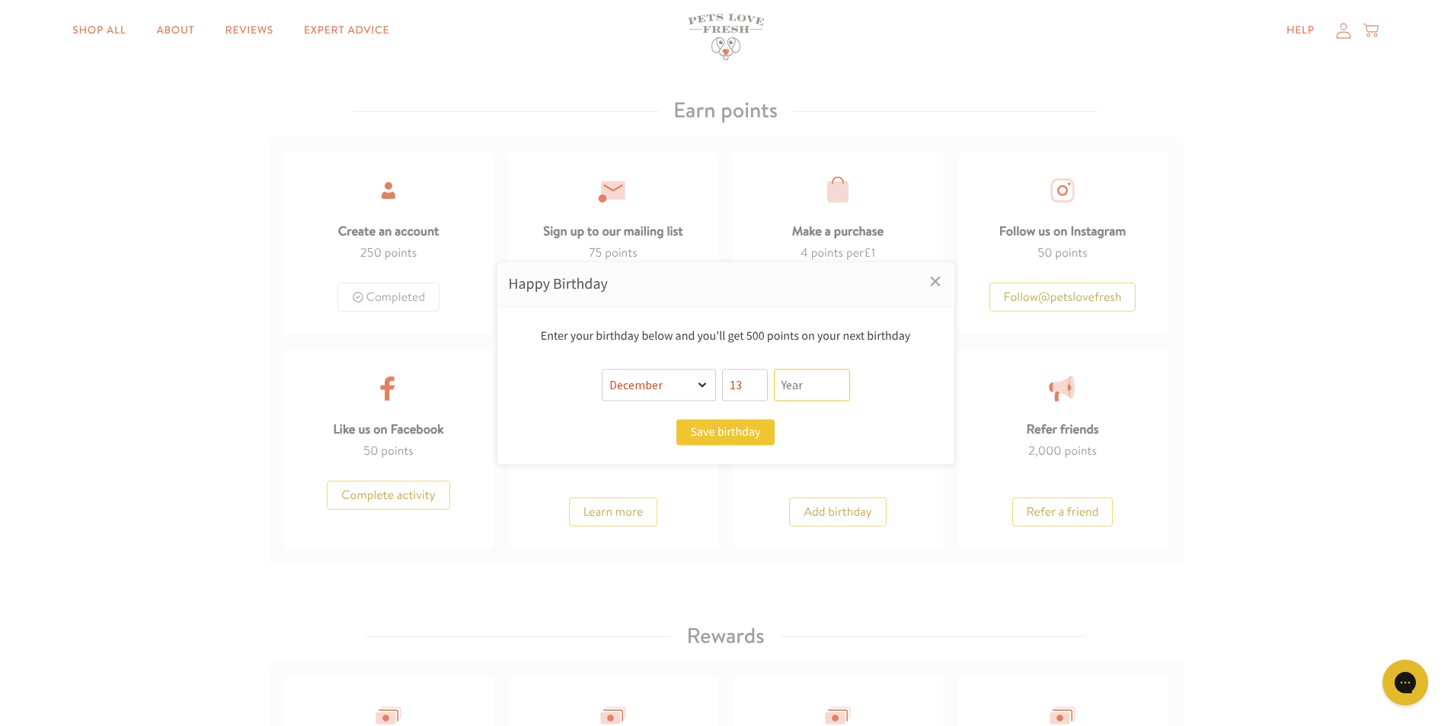
drag, startPoint x: 797, startPoint y: 384, endPoint x: 889, endPoint y: 378, distance: 91.6
click at [800, 384] on input "text" at bounding box center [812, 385] width 76 height 32
type input "1949"
click at [739, 440] on button "Save birthday" at bounding box center [724, 432] width 97 height 26
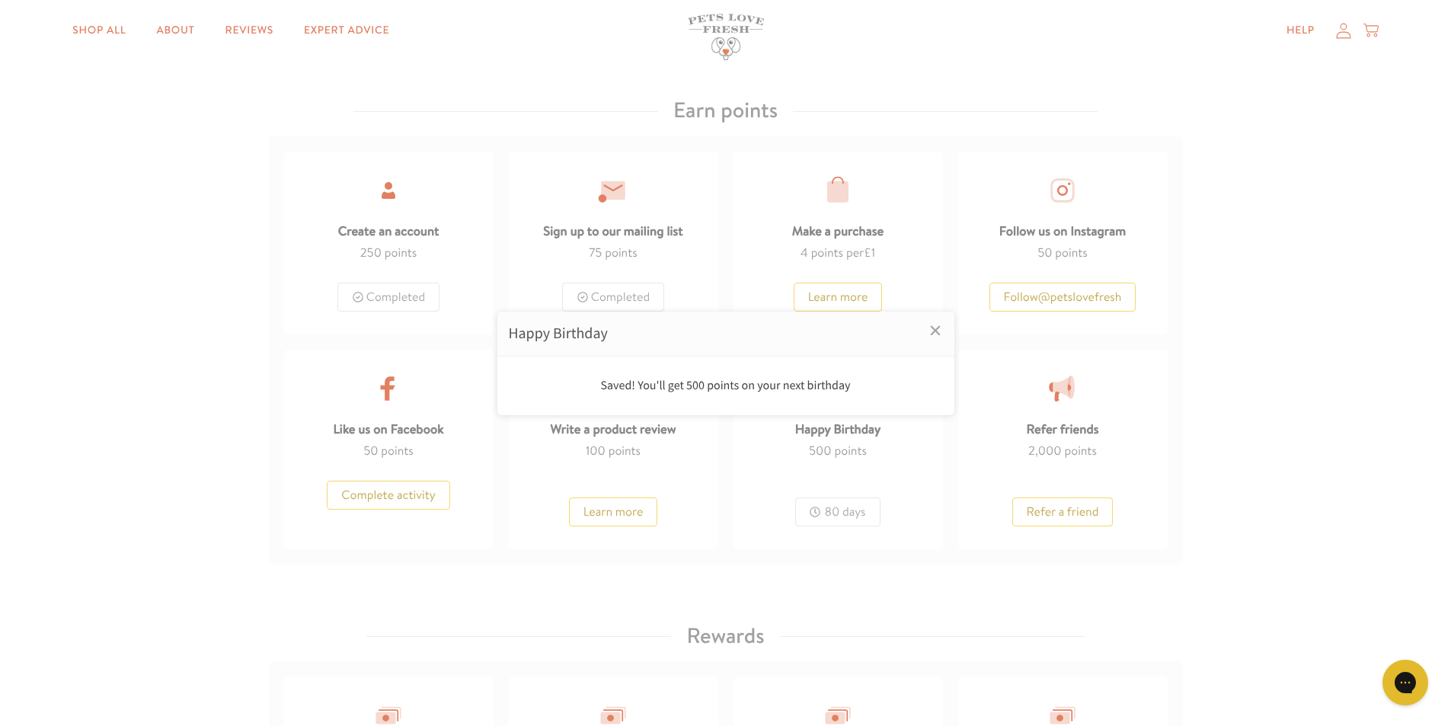
click at [1047, 592] on div at bounding box center [725, 363] width 1451 height 726
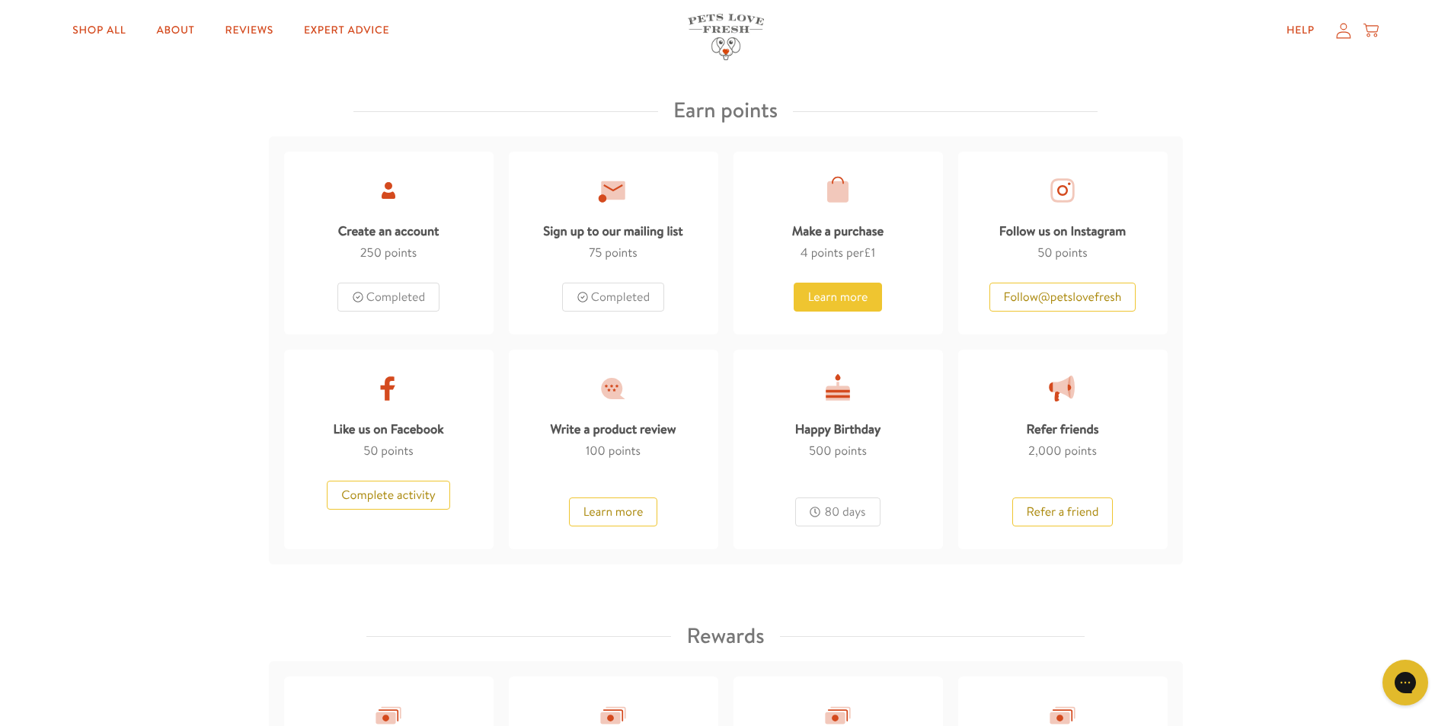
click at [849, 293] on button "Learn more" at bounding box center [837, 297] width 89 height 29
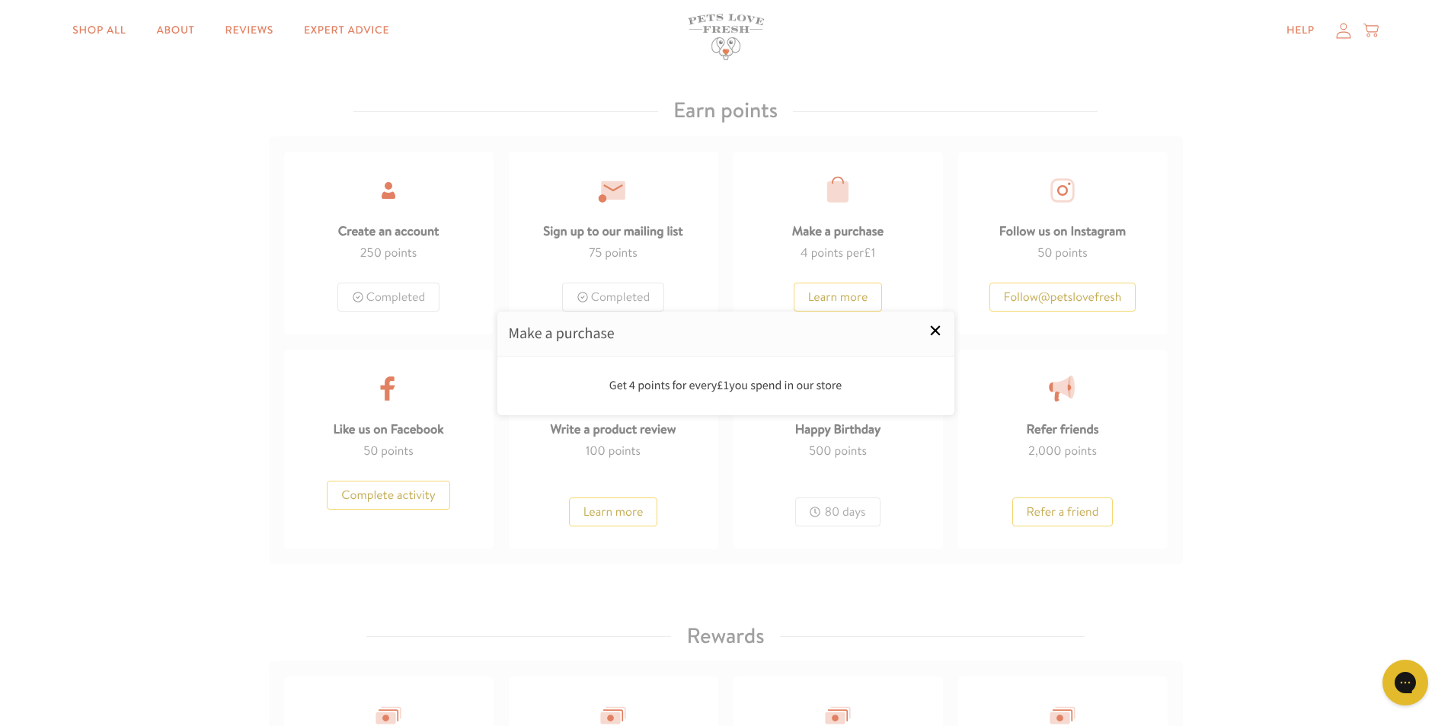
click at [930, 334] on link "×" at bounding box center [935, 330] width 38 height 38
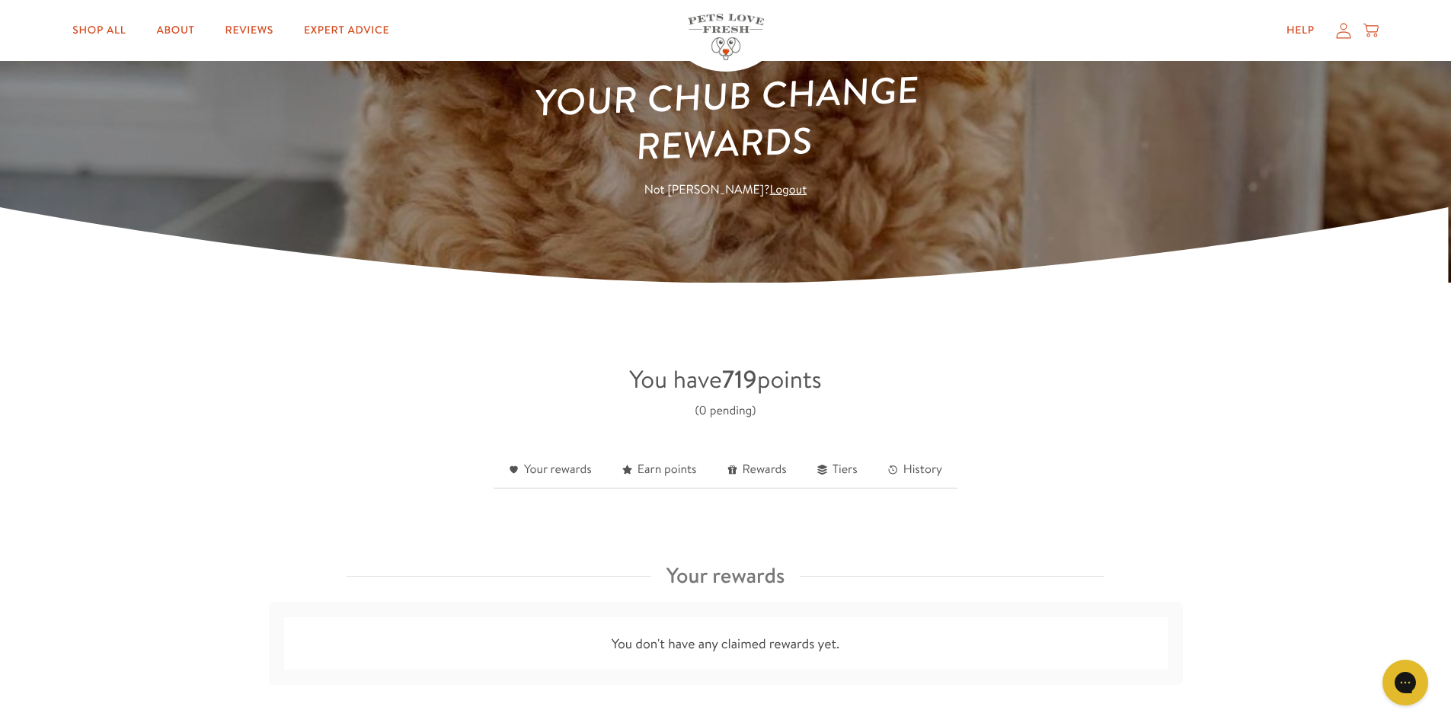
scroll to position [0, 0]
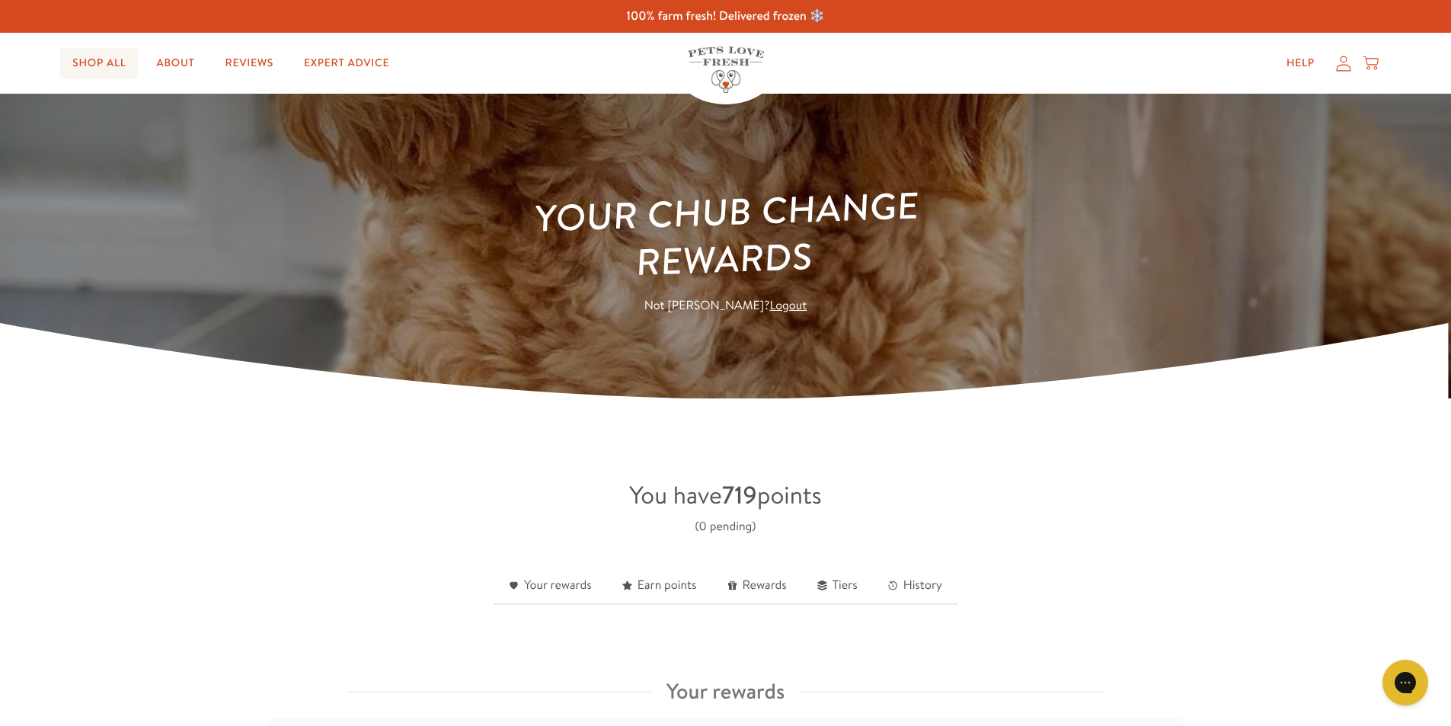
click at [97, 62] on link "Shop All" at bounding box center [99, 63] width 78 height 30
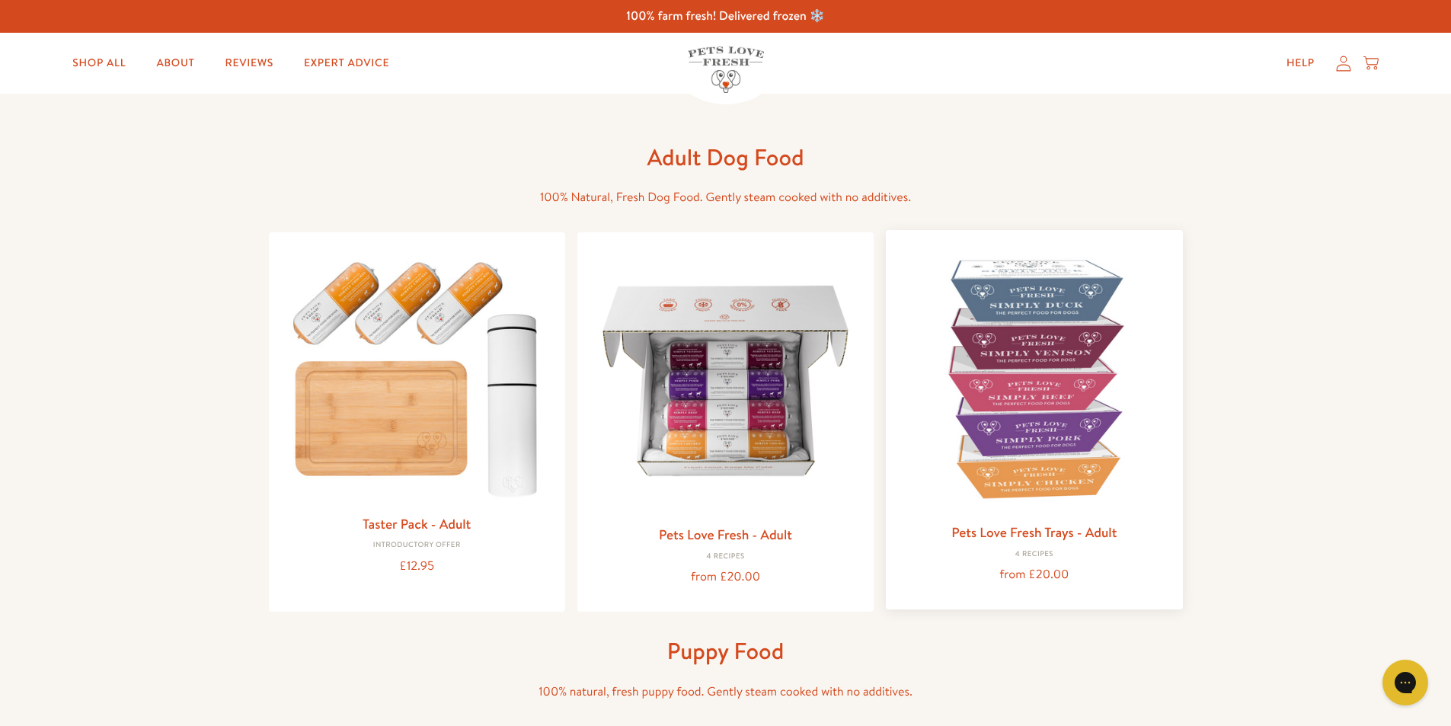
click at [1017, 399] on img at bounding box center [1034, 378] width 272 height 272
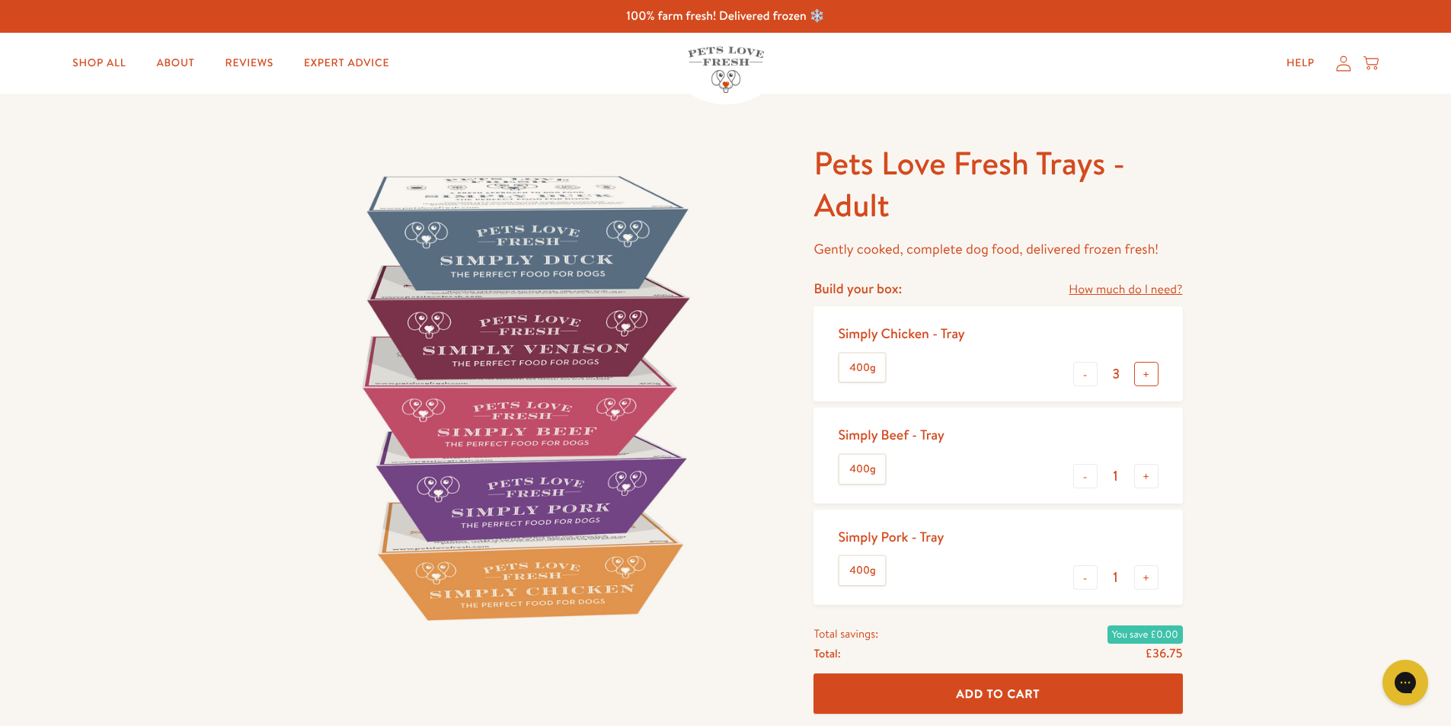
click at [1147, 377] on button "+" at bounding box center [1146, 374] width 24 height 24
type input "4"
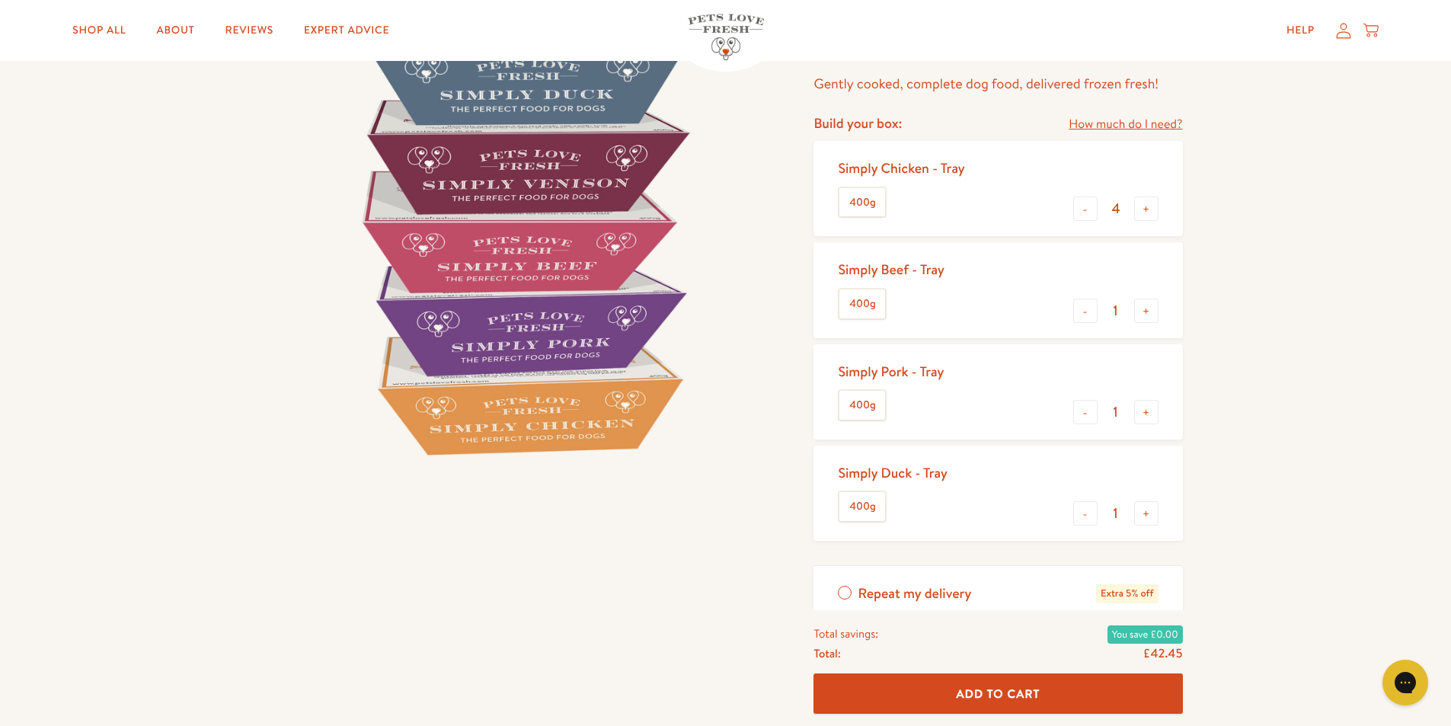
scroll to position [76, 0]
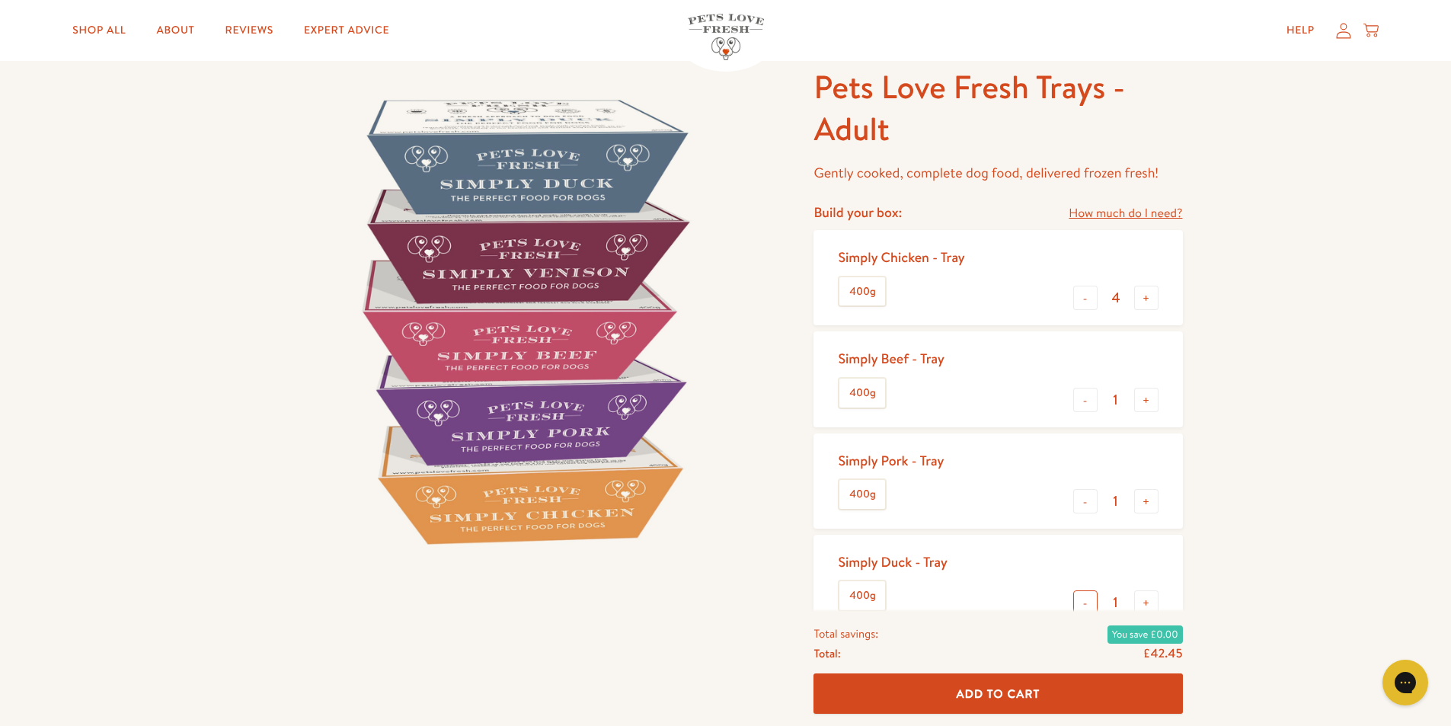
click at [1087, 601] on button "-" at bounding box center [1085, 602] width 24 height 24
type input "0"
click at [1147, 298] on button "+" at bounding box center [1146, 298] width 24 height 24
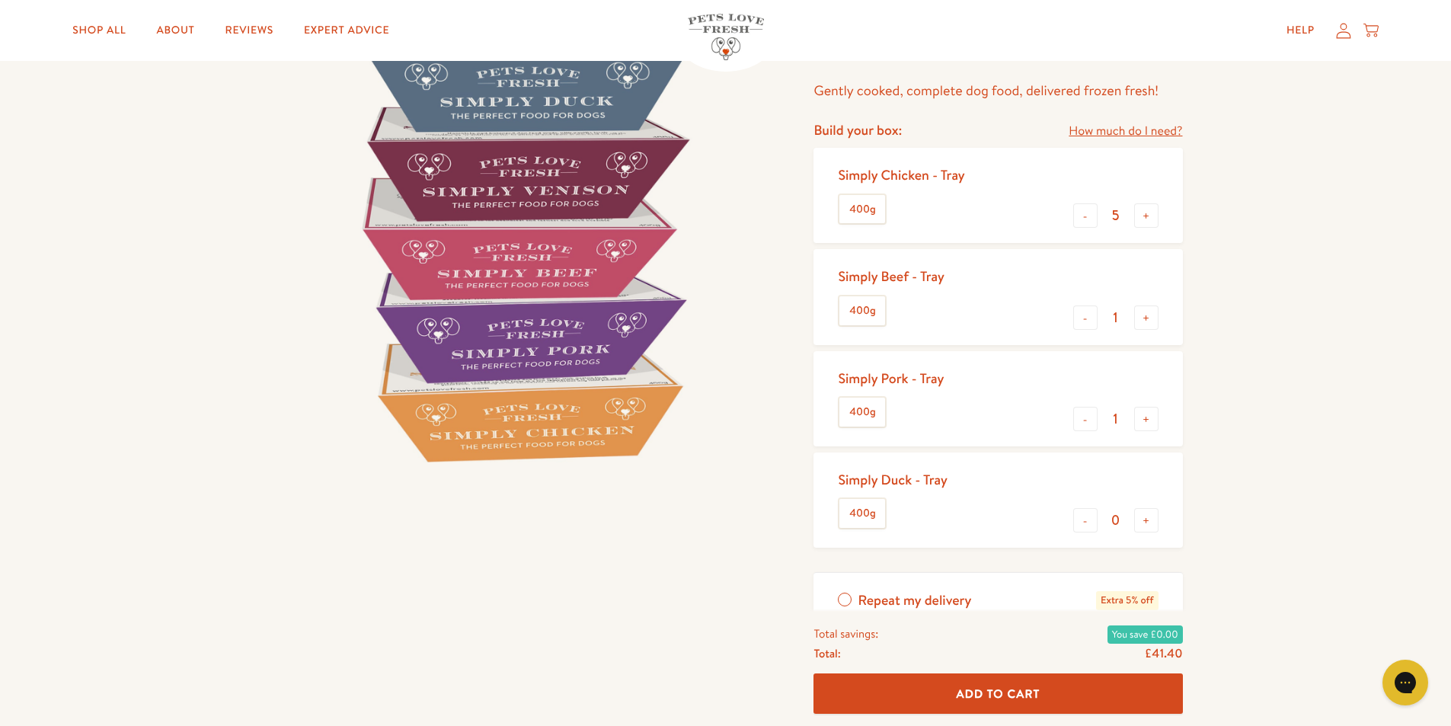
scroll to position [152, 0]
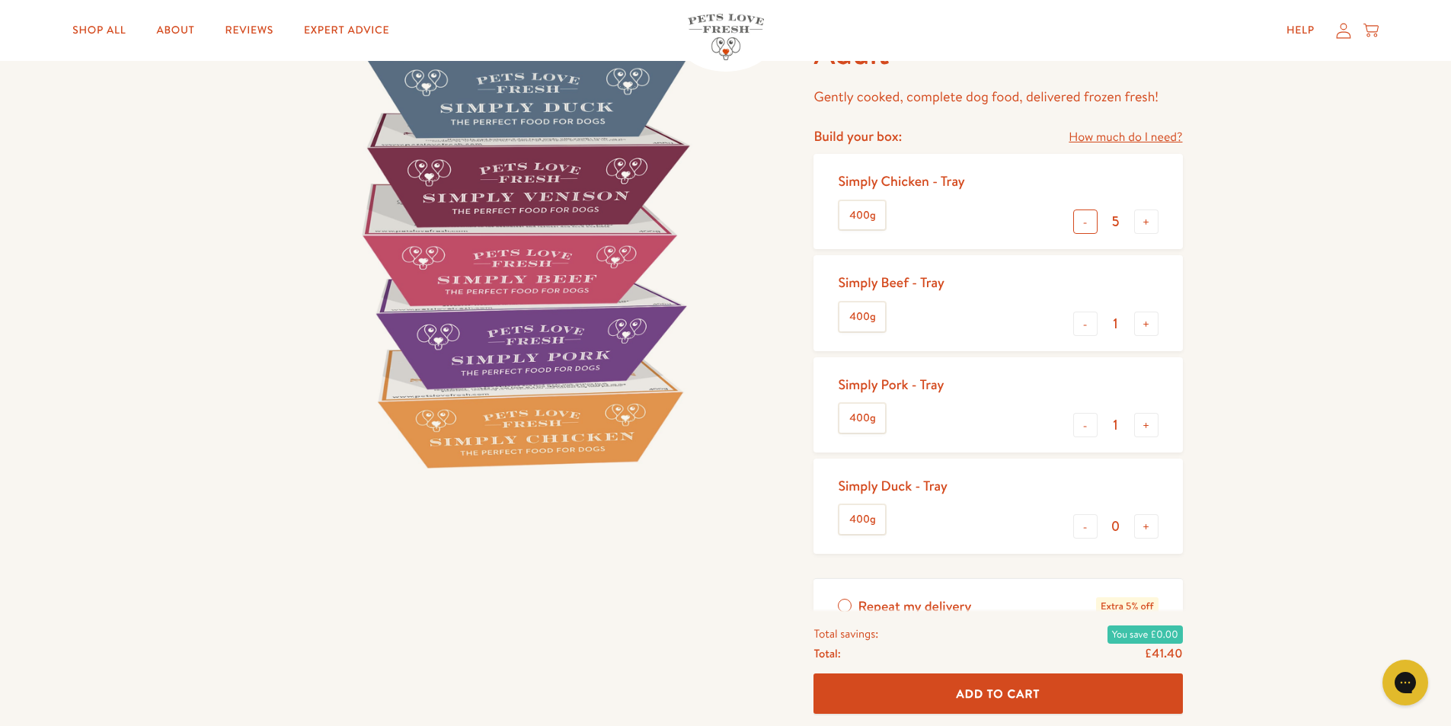
click at [1089, 222] on button "-" at bounding box center [1085, 221] width 24 height 24
type input "4"
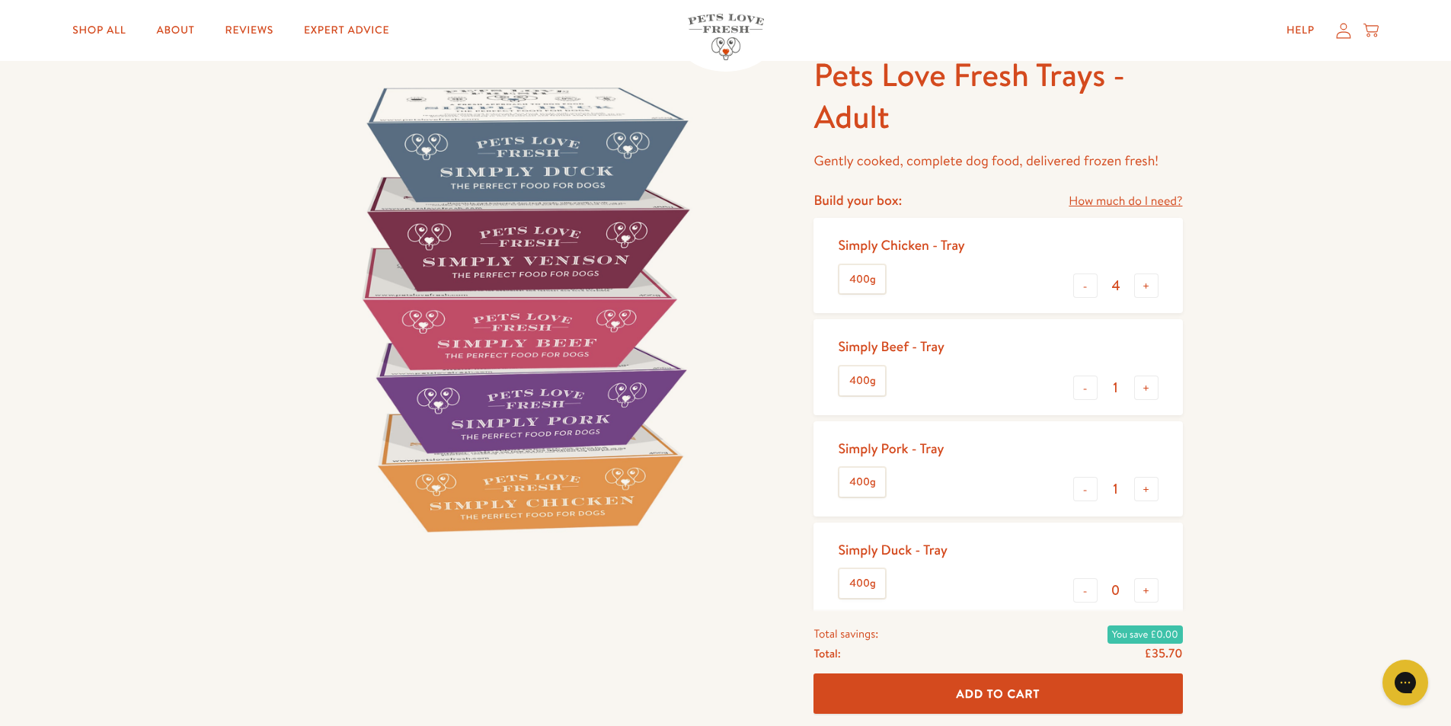
scroll to position [76, 0]
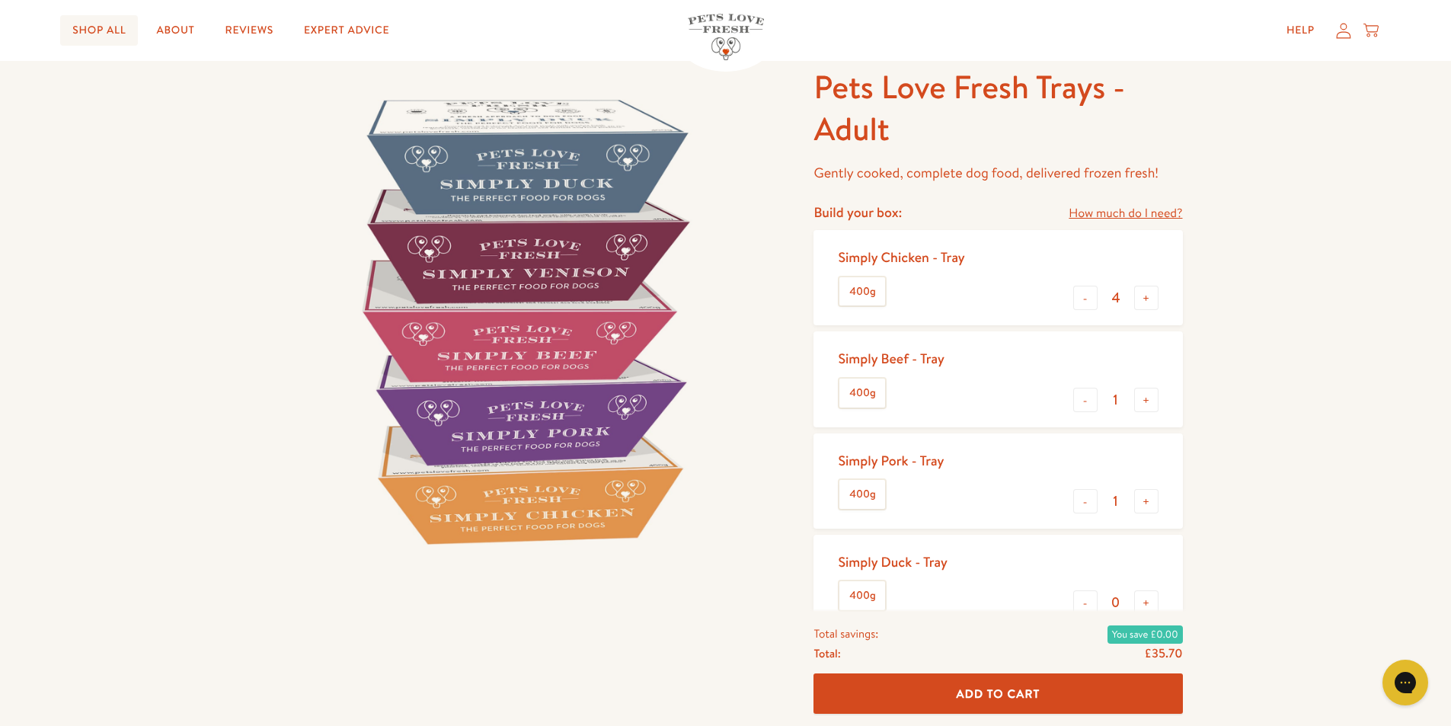
click at [109, 30] on link "Shop All" at bounding box center [99, 30] width 78 height 30
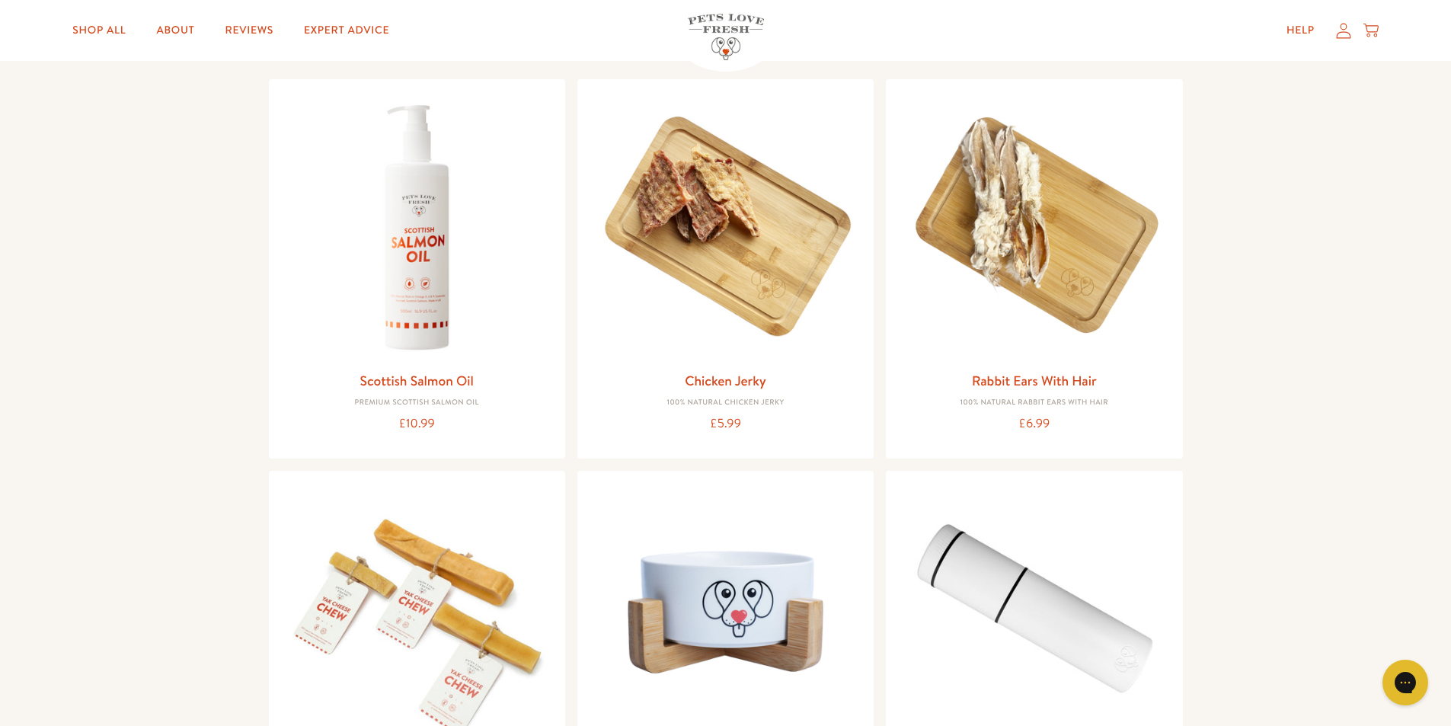
scroll to position [1142, 0]
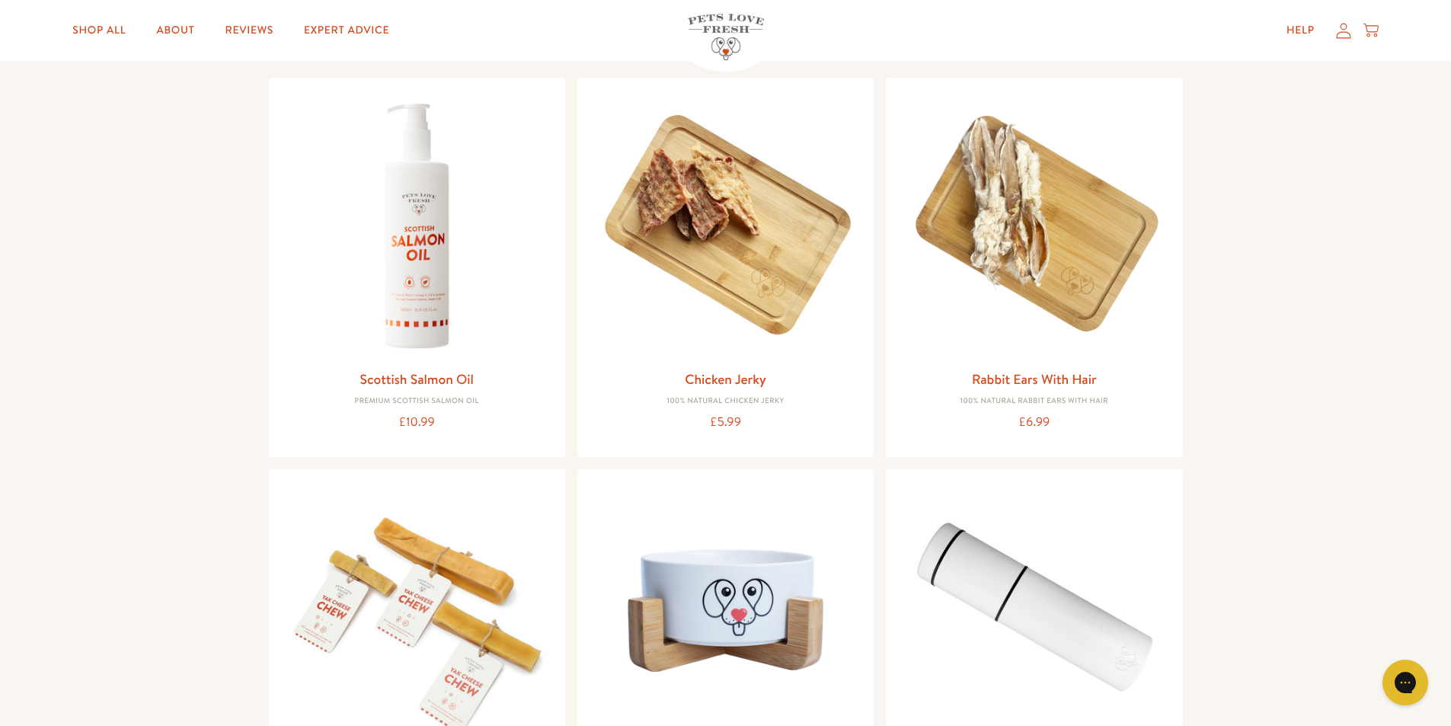
click at [1373, 31] on icon at bounding box center [1370, 30] width 15 height 17
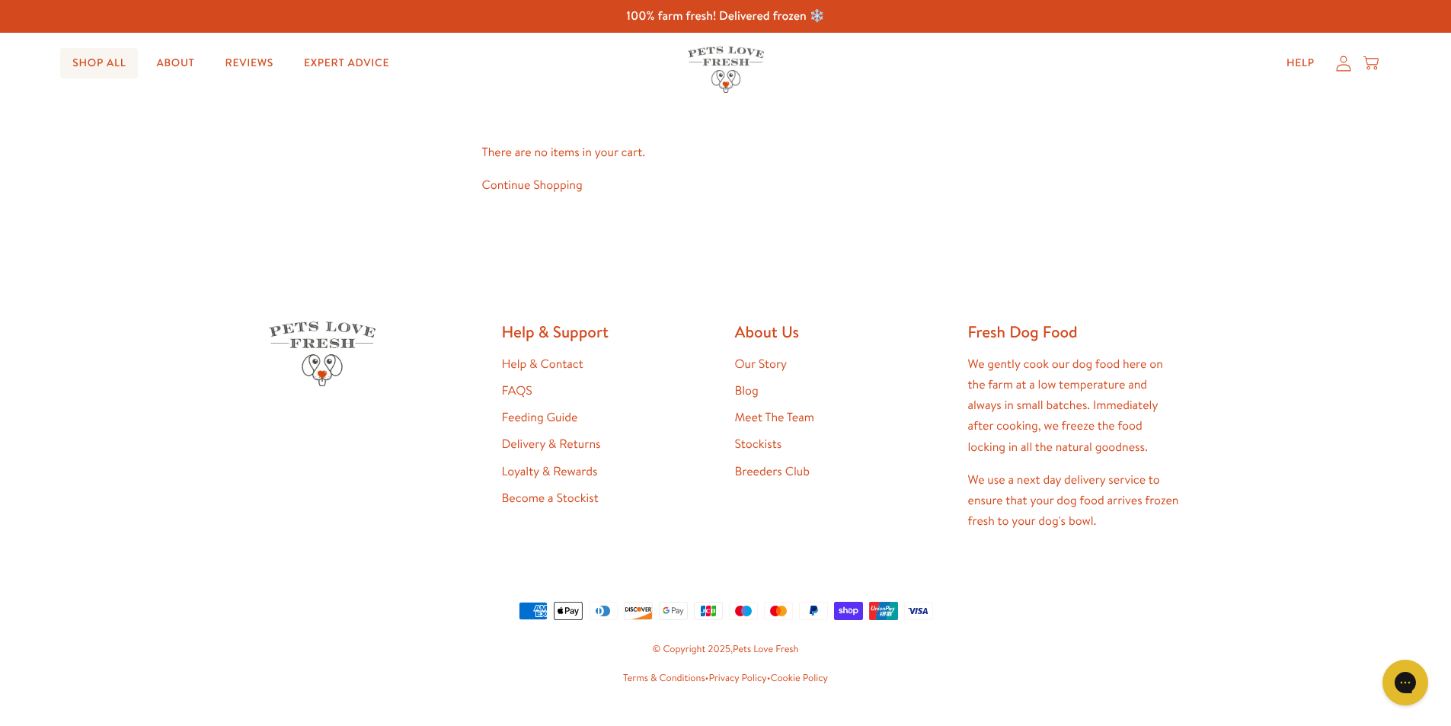
click at [108, 58] on link "Shop All" at bounding box center [99, 63] width 78 height 30
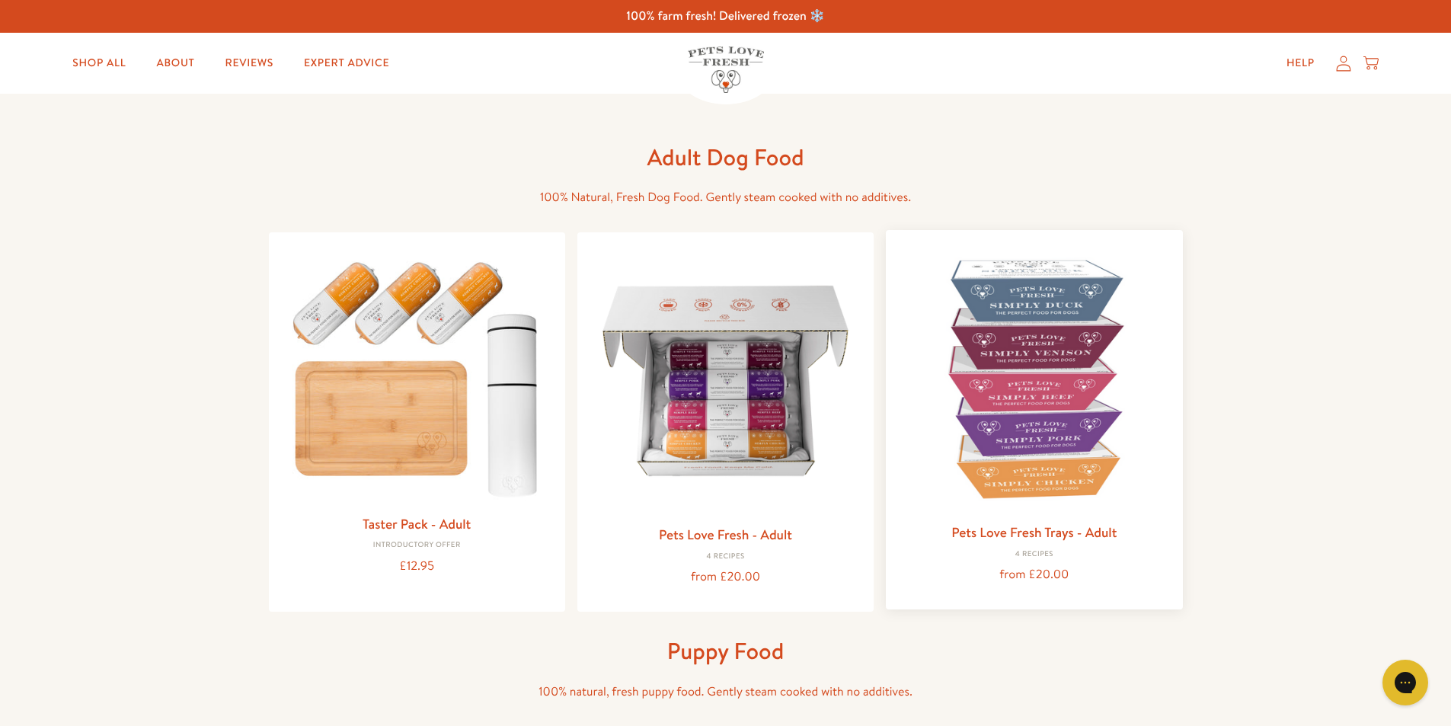
click at [1042, 352] on img at bounding box center [1034, 378] width 272 height 272
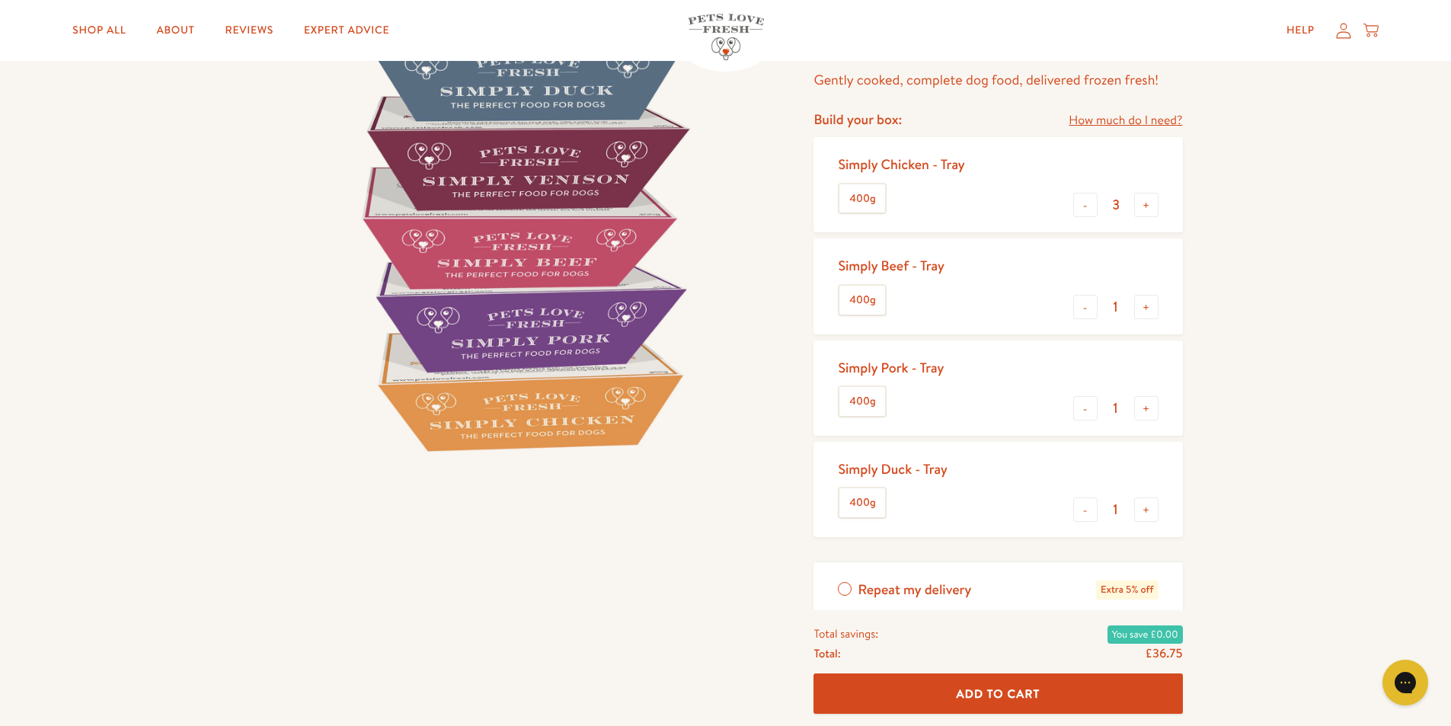
scroll to position [152, 0]
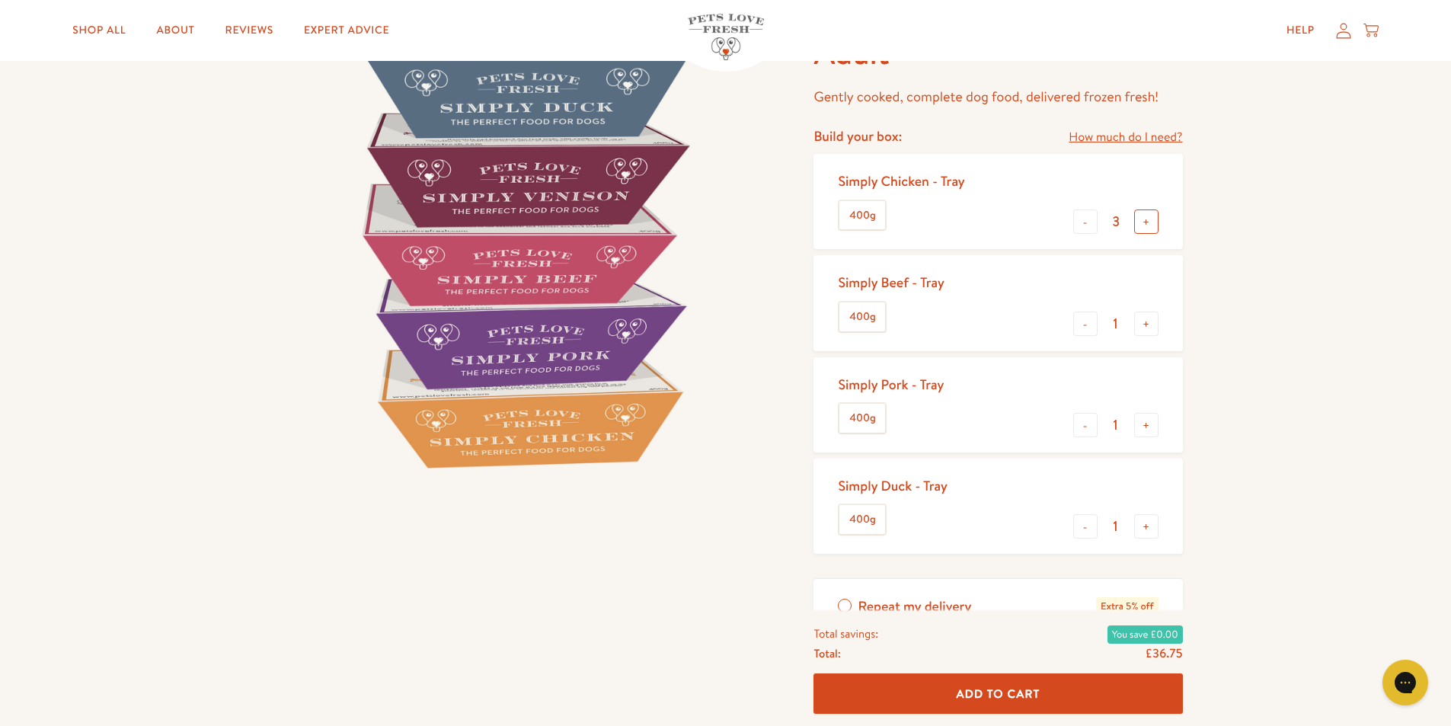
click at [1145, 219] on button "+" at bounding box center [1146, 221] width 24 height 24
type input "4"
click at [1085, 529] on button "-" at bounding box center [1085, 526] width 24 height 24
type input "0"
click at [1146, 222] on button "+" at bounding box center [1146, 221] width 24 height 24
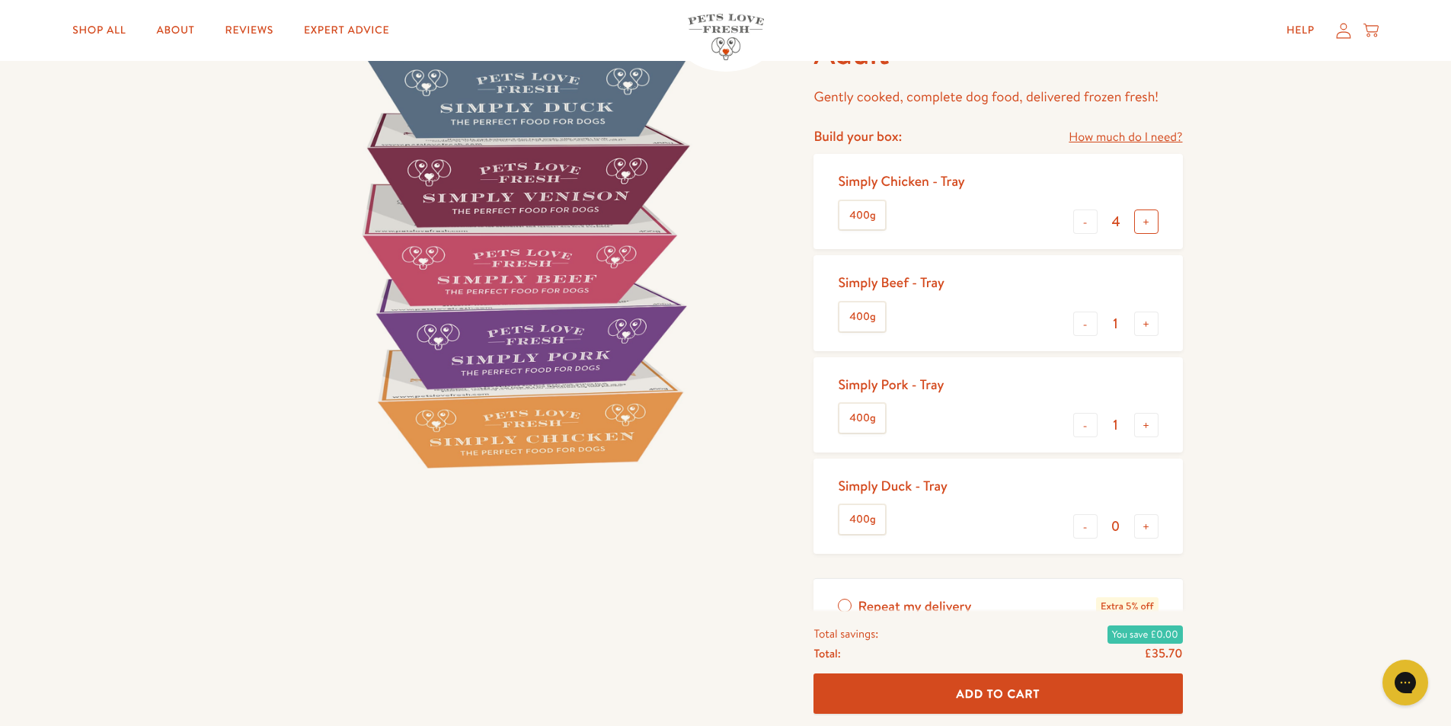
type input "5"
click at [991, 688] on span "Add To Cart" at bounding box center [998, 693] width 84 height 16
